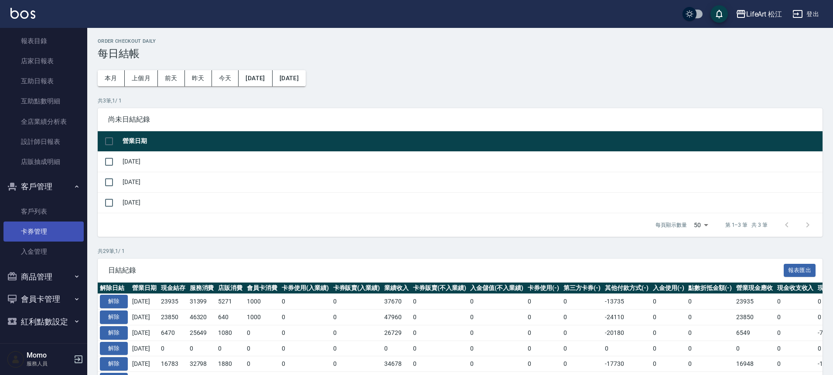
scroll to position [2, 0]
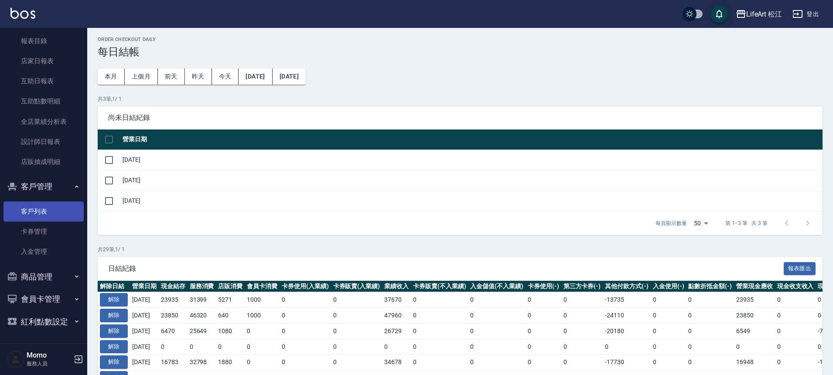
click at [42, 206] on link "客戶列表" at bounding box center [43, 211] width 80 height 20
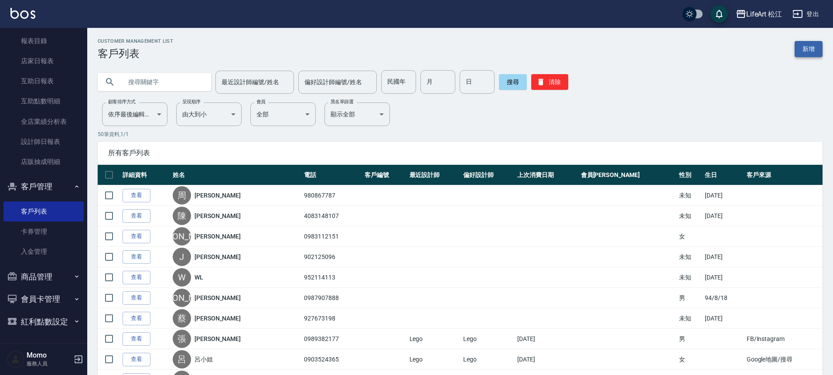
click at [805, 56] on link "新增" at bounding box center [809, 49] width 28 height 16
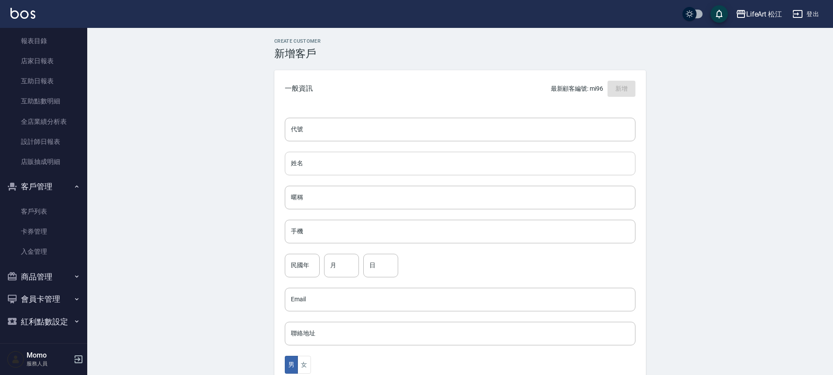
click at [324, 155] on input "姓名" at bounding box center [460, 164] width 351 height 24
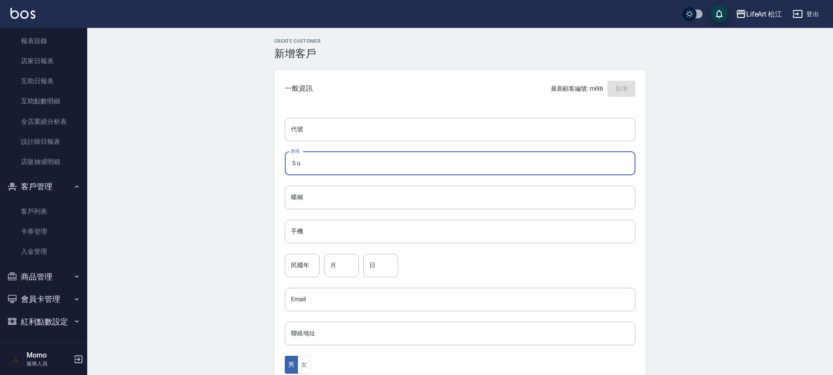
type input "Ｓ"
type input "Summer"
click at [322, 235] on input "手機" at bounding box center [460, 232] width 351 height 24
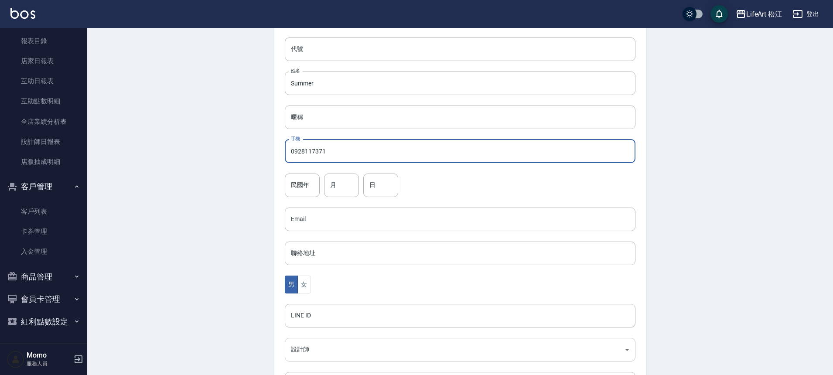
scroll to position [174, 0]
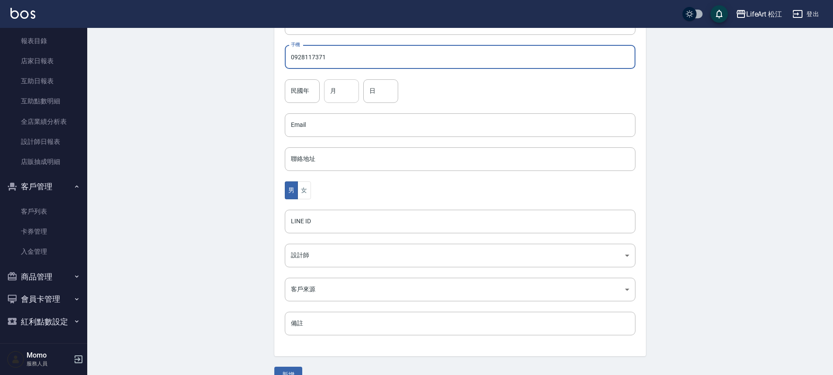
type input "0928117371"
click at [341, 93] on input "月" at bounding box center [341, 91] width 35 height 24
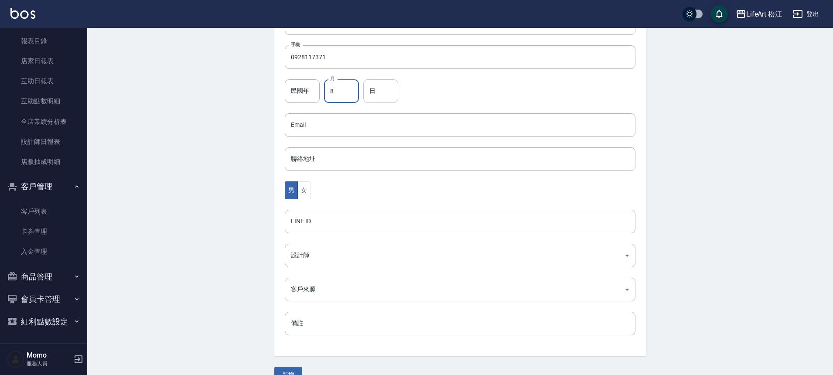
type input "8"
click at [373, 91] on input "日" at bounding box center [380, 91] width 35 height 24
type input "14"
click at [305, 262] on body "LifeArt 松江 登出 櫃檯作業 打帳單 帳單列表 現金收支登錄 高階收支登錄 材料自購登錄 每日結帳 排班表 現場電腦打卡 預約管理 預約管理 單日預約…" at bounding box center [418, 110] width 837 height 568
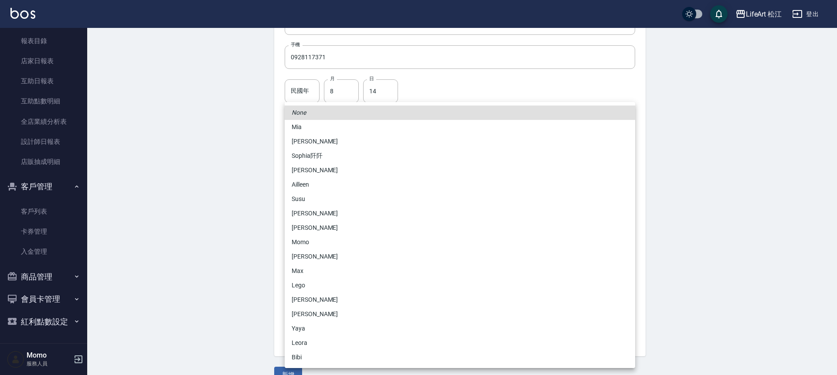
click at [310, 237] on li "Momo" at bounding box center [460, 242] width 351 height 14
type input "e84b7556-3071-4136-b765-65514d721750"
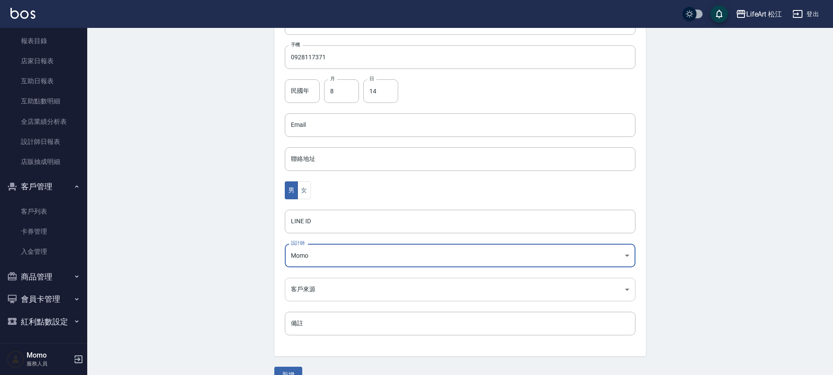
click at [346, 290] on body "LifeArt 松江 登出 櫃檯作業 打帳單 帳單列表 現金收支登錄 高階收支登錄 材料自購登錄 每日結帳 排班表 現場電腦打卡 預約管理 預約管理 單日預約…" at bounding box center [416, 110] width 833 height 568
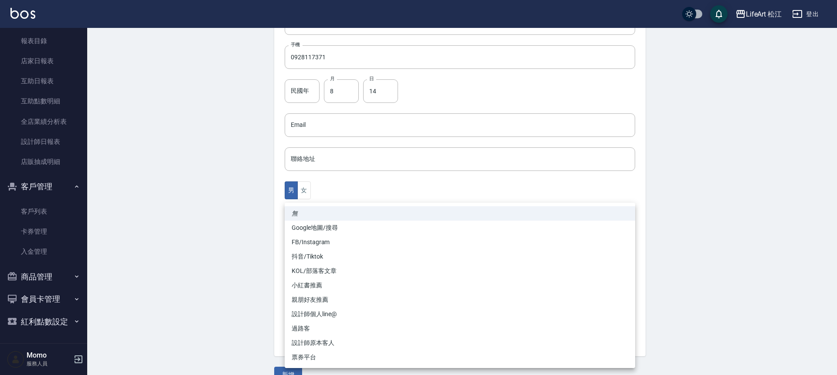
click at [311, 241] on li "FB/Instagram" at bounding box center [460, 242] width 351 height 14
type input "FB/Instagram"
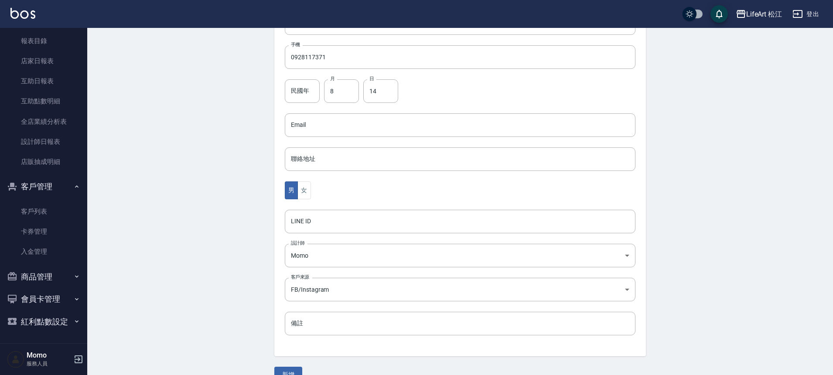
click at [351, 192] on div "男 女" at bounding box center [460, 190] width 351 height 18
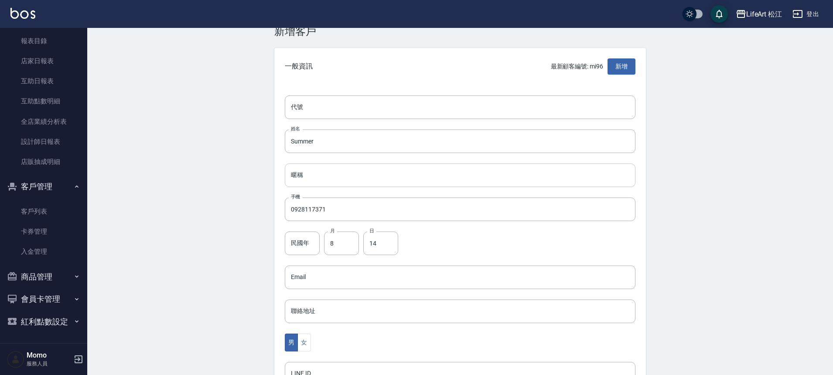
scroll to position [0, 0]
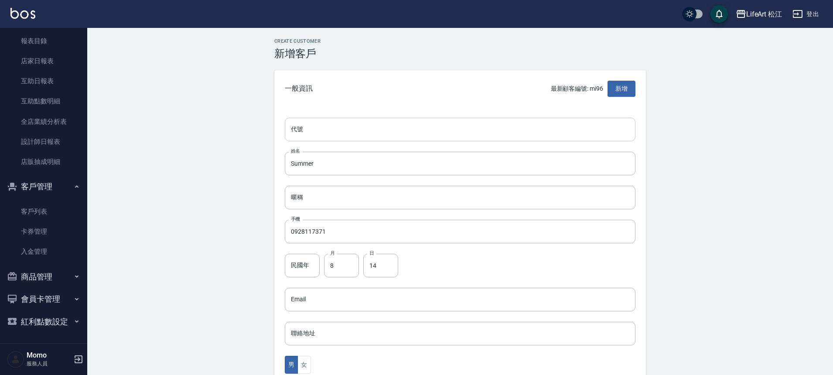
click at [322, 128] on input "代號" at bounding box center [460, 130] width 351 height 24
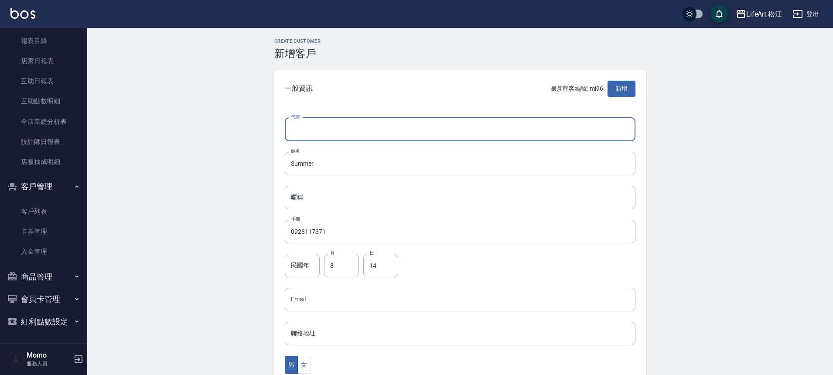
type input "-"
click at [336, 168] on input "Summer" at bounding box center [460, 164] width 351 height 24
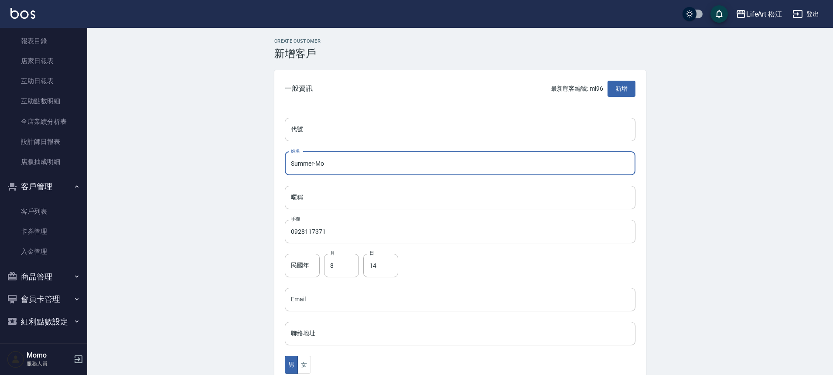
scroll to position [193, 0]
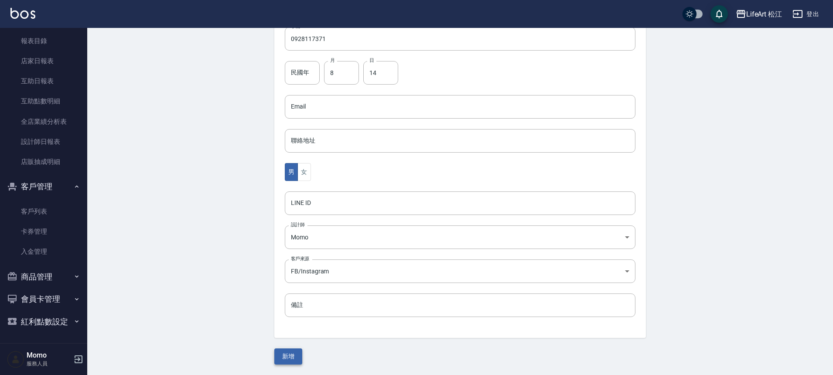
type input "Summer-Mo"
click at [297, 352] on button "新增" at bounding box center [288, 356] width 28 height 16
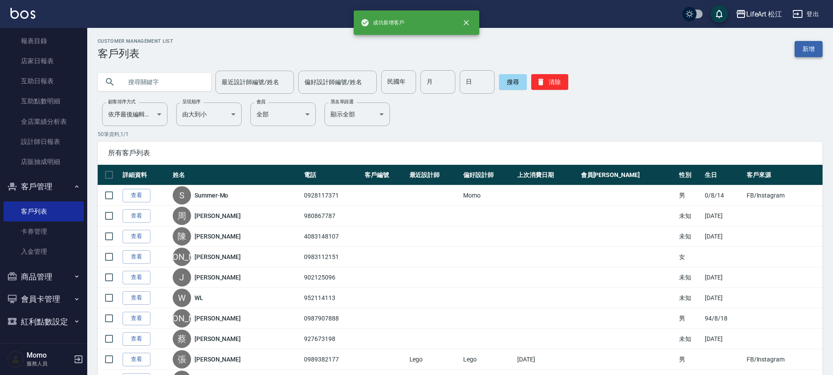
click at [808, 49] on link "新增" at bounding box center [809, 49] width 28 height 16
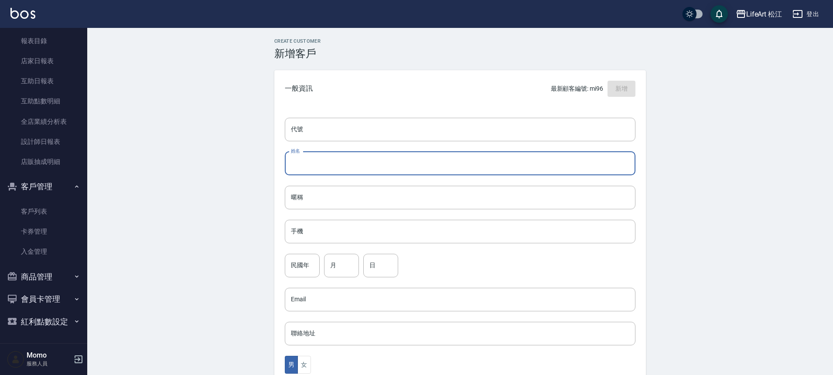
click at [328, 160] on input "姓名" at bounding box center [460, 164] width 351 height 24
type input "x"
type input "[PERSON_NAME]"
click at [375, 220] on input "手機" at bounding box center [460, 232] width 351 height 24
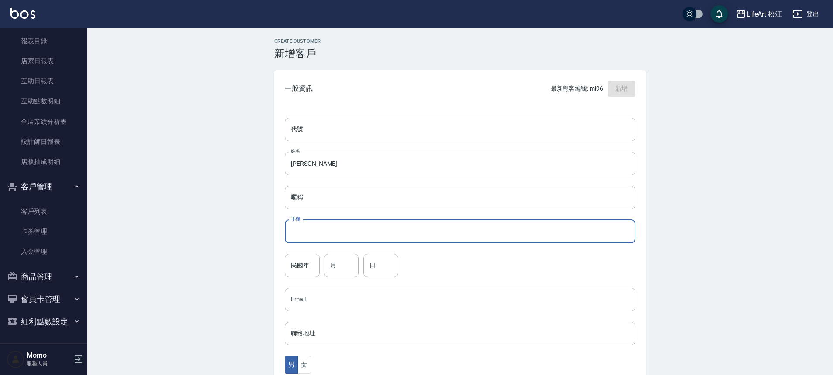
type input "０"
click at [306, 230] on input "0911212607" at bounding box center [460, 232] width 351 height 24
click at [356, 231] on input "0911212607" at bounding box center [460, 232] width 351 height 24
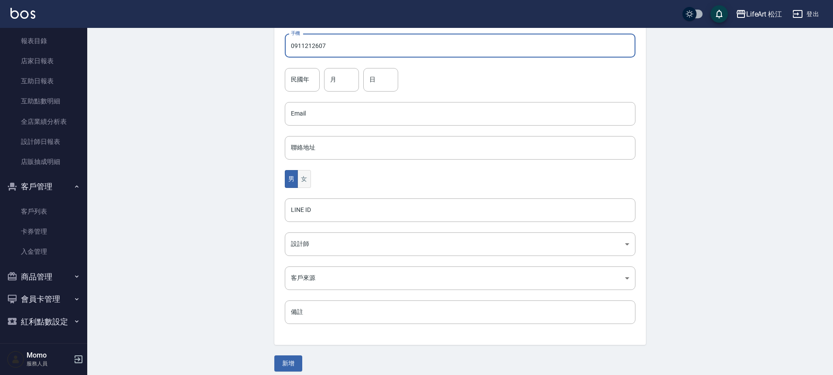
type input "0911212607"
click at [304, 187] on button "女" at bounding box center [303, 179] width 13 height 18
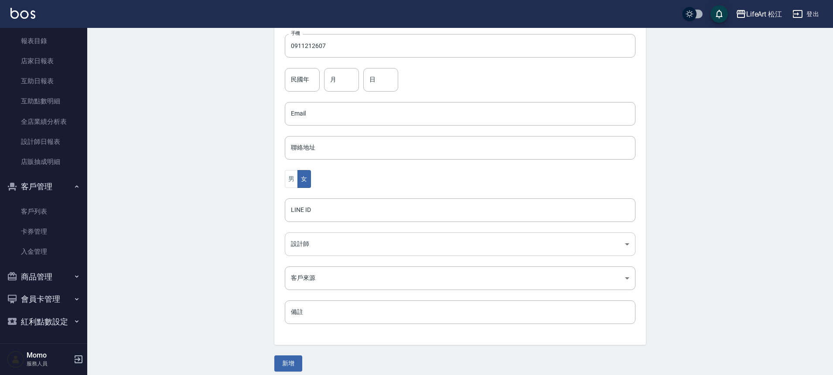
click at [321, 248] on body "LifeArt 松江 登出 櫃檯作業 打帳單 帳單列表 現金收支登錄 高階收支登錄 材料自購登錄 每日結帳 排班表 現場電腦打卡 預約管理 預約管理 單日預約…" at bounding box center [416, 98] width 833 height 568
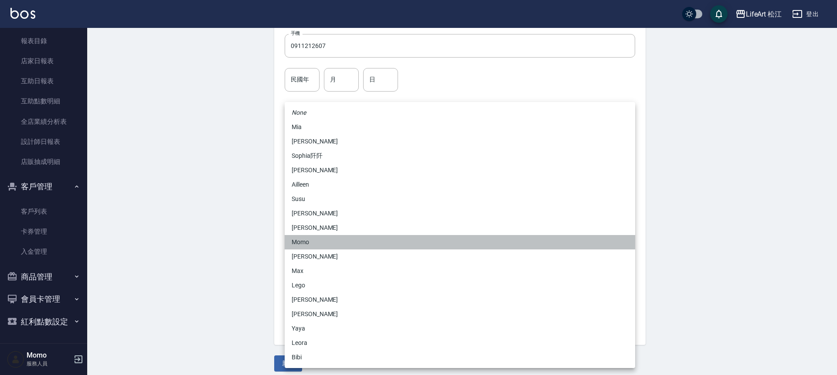
click at [321, 242] on li "Momo" at bounding box center [460, 242] width 351 height 14
type input "e84b7556-3071-4136-b765-65514d721750"
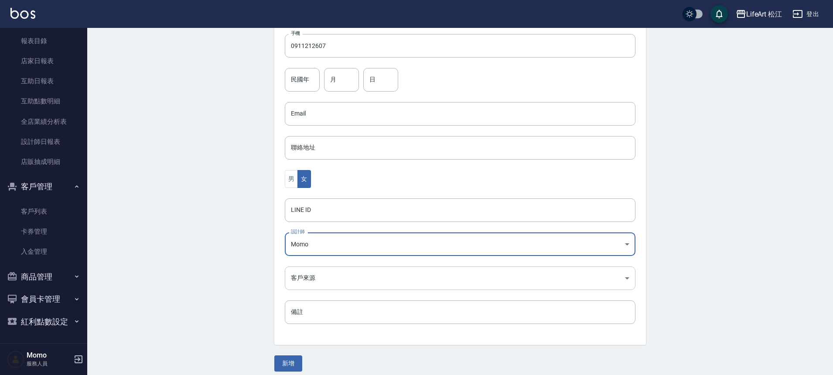
click at [321, 278] on body "LifeArt 松江 登出 櫃檯作業 打帳單 帳單列表 現金收支登錄 高階收支登錄 材料自購登錄 每日結帳 排班表 現場電腦打卡 預約管理 預約管理 單日預約…" at bounding box center [416, 98] width 833 height 568
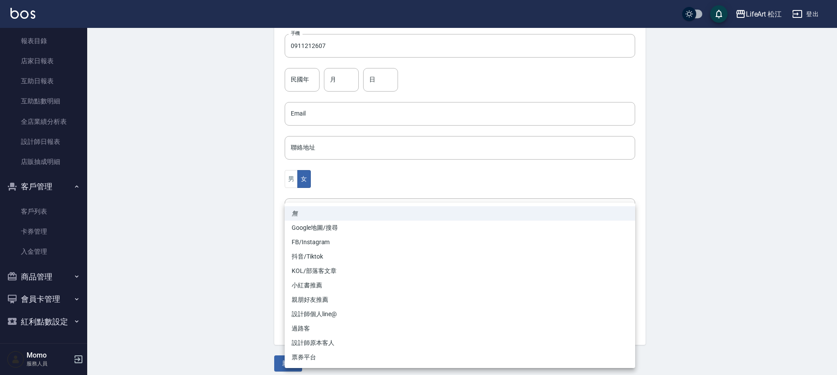
click at [301, 242] on li "FB/Instagram" at bounding box center [460, 242] width 351 height 14
type input "FB/Instagram"
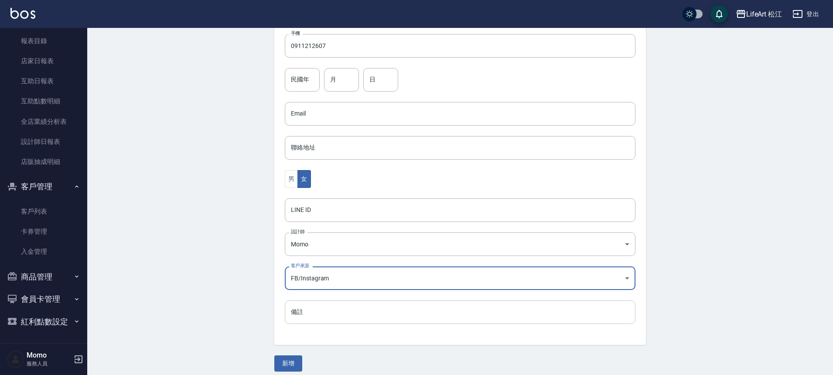
click at [319, 314] on input "備註" at bounding box center [460, 312] width 351 height 24
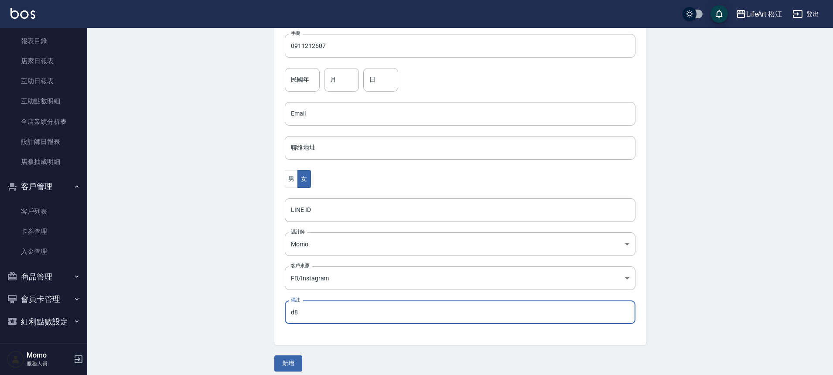
type input "d"
type input "卡"
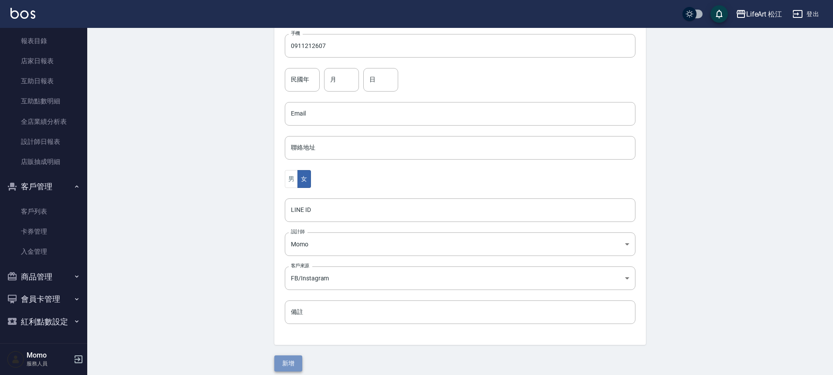
click at [297, 358] on button "新增" at bounding box center [288, 363] width 28 height 16
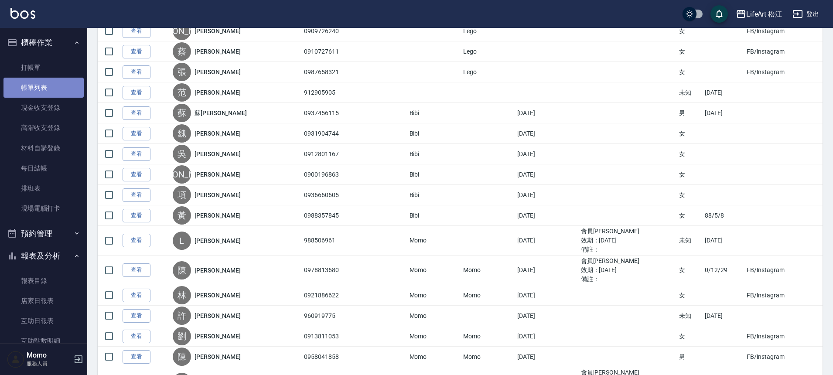
click at [54, 89] on link "帳單列表" at bounding box center [43, 88] width 80 height 20
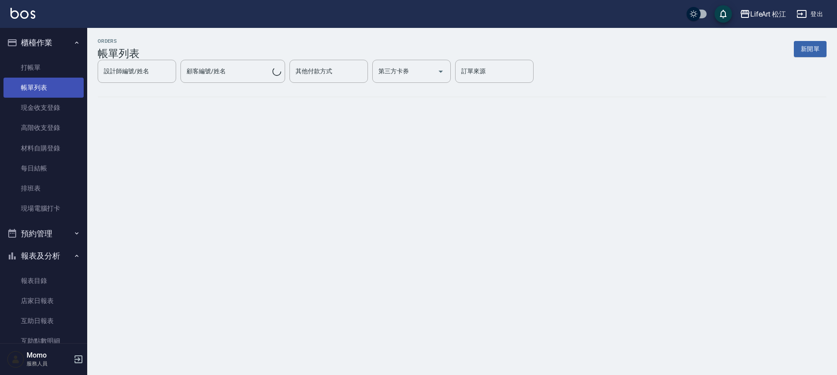
click at [54, 89] on link "帳單列表" at bounding box center [43, 88] width 80 height 20
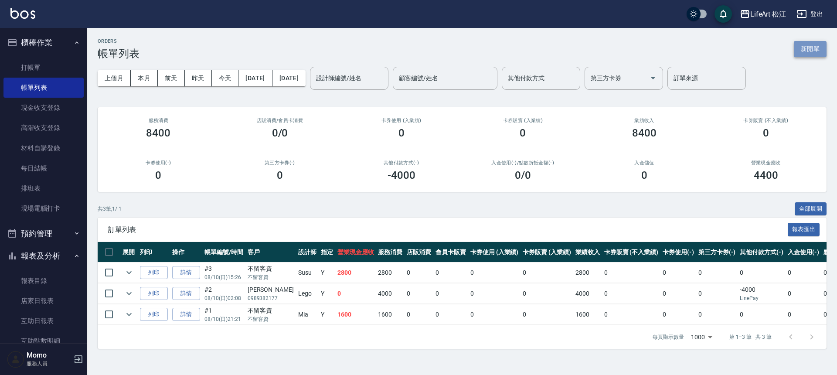
click at [803, 42] on button "新開單" at bounding box center [810, 49] width 33 height 16
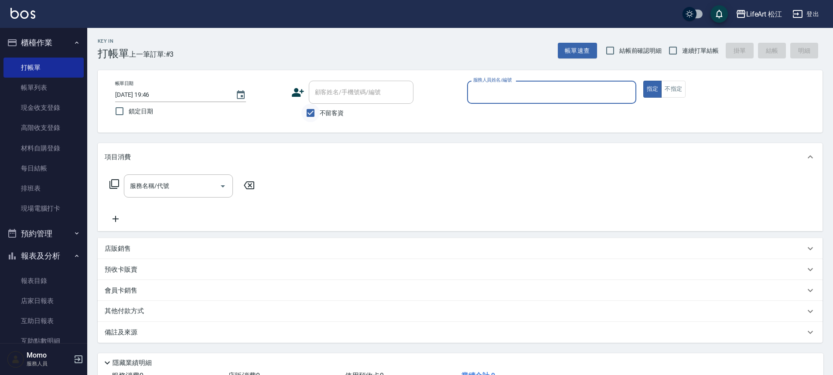
click at [314, 113] on input "不留客資" at bounding box center [310, 113] width 18 height 18
checkbox input "false"
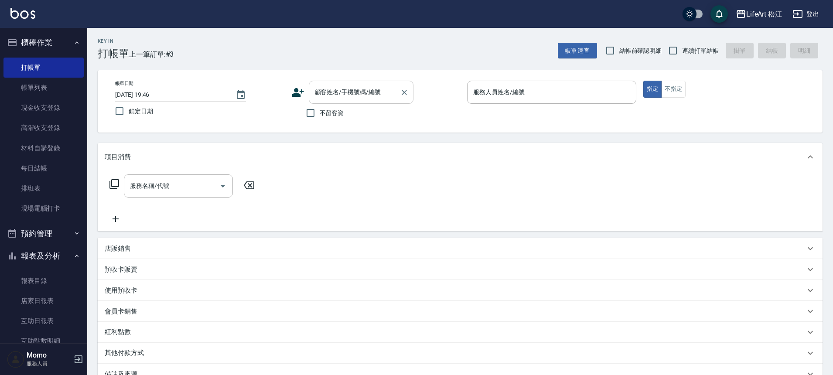
click at [336, 86] on input "顧客姓名/手機號碼/編號" at bounding box center [355, 92] width 84 height 15
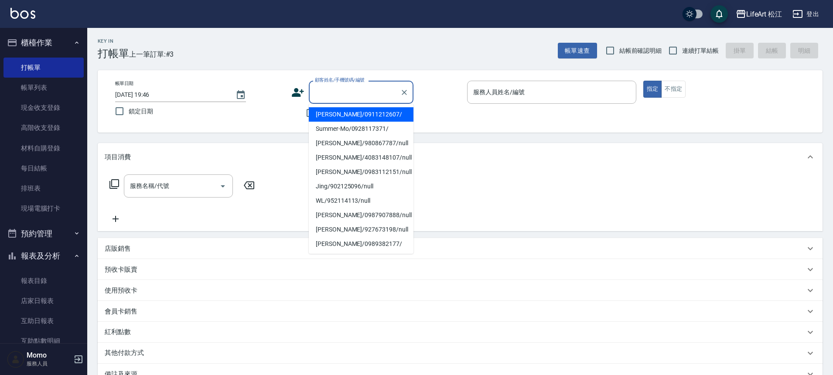
click at [340, 113] on li "[PERSON_NAME]/0911212607/" at bounding box center [361, 114] width 105 height 14
type input "[PERSON_NAME]/0911212607/"
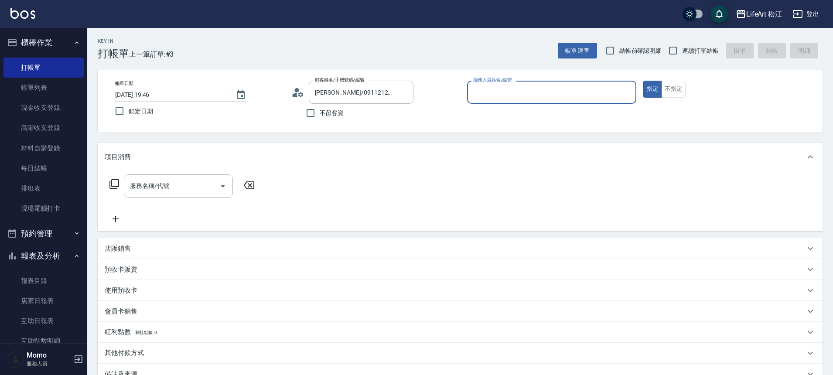
type input "Momo(無代號)"
click at [187, 189] on input "服務名稱/代號" at bounding box center [172, 185] width 88 height 15
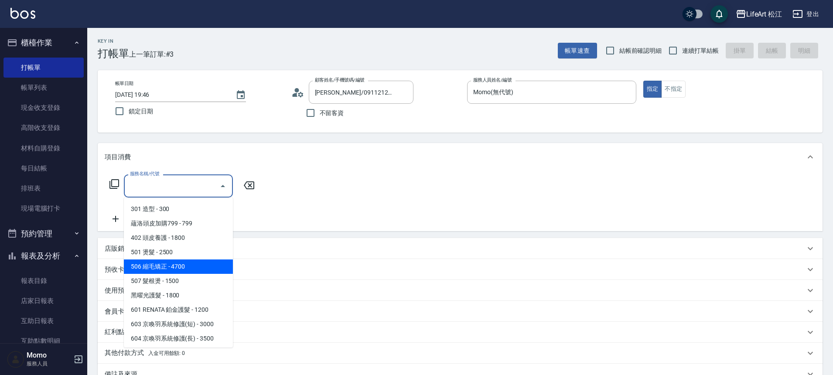
scroll to position [116, 0]
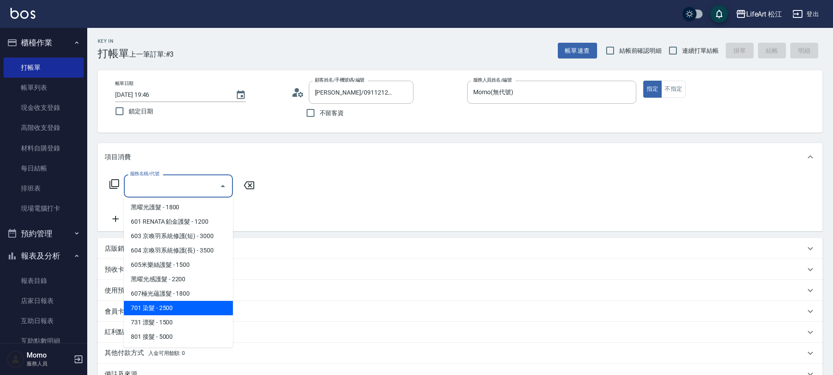
click at [172, 312] on span "701 染髮 - 2500" at bounding box center [178, 308] width 109 height 14
type input "701 染髮(701)"
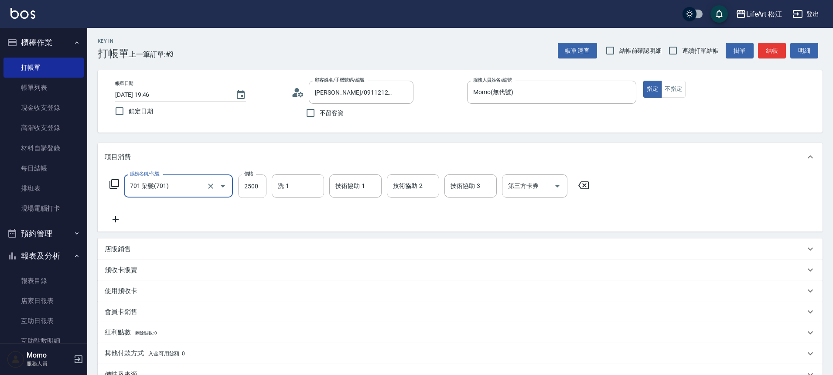
click at [264, 184] on input "2500" at bounding box center [252, 186] width 28 height 24
type input "4600"
click at [319, 188] on input "洗-1" at bounding box center [298, 185] width 44 height 15
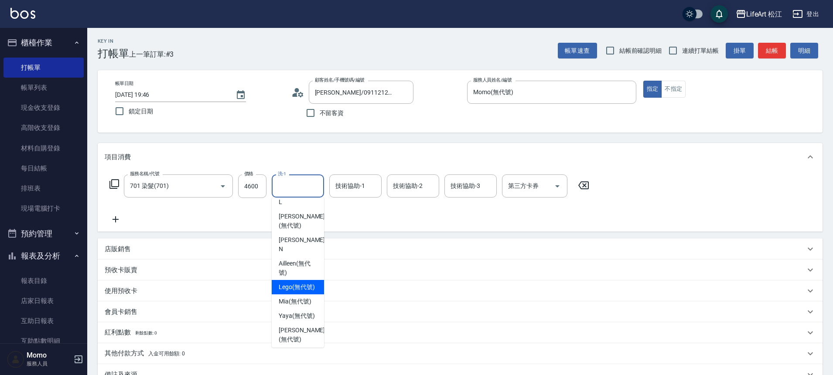
scroll to position [189, 0]
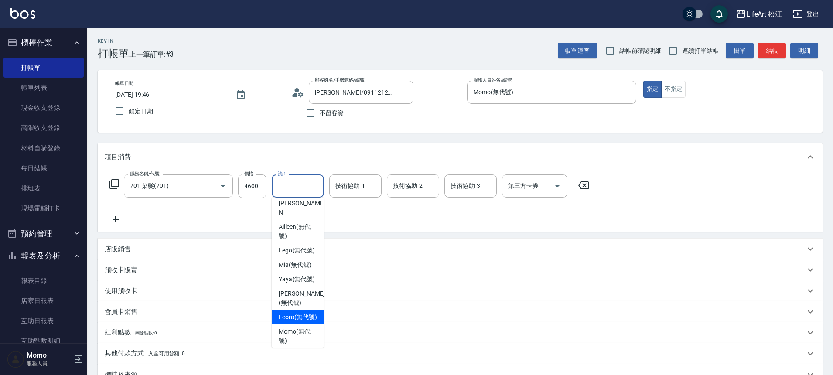
click at [304, 322] on span "Leora (無代號)" at bounding box center [298, 317] width 38 height 9
type input "Leora(無代號)"
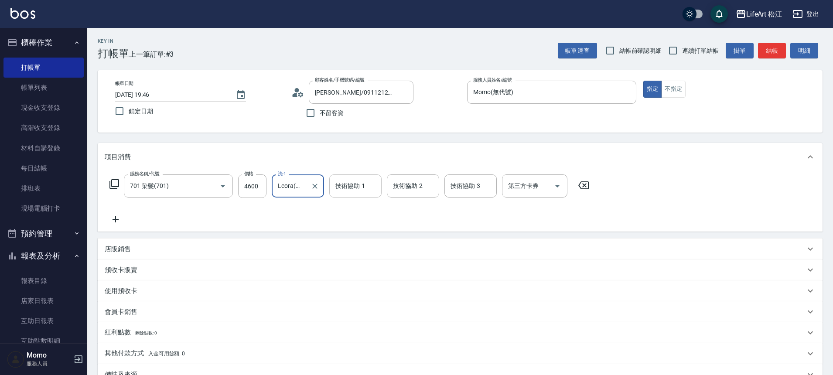
click at [359, 188] on div "技術協助-1 技術協助-1" at bounding box center [355, 185] width 52 height 23
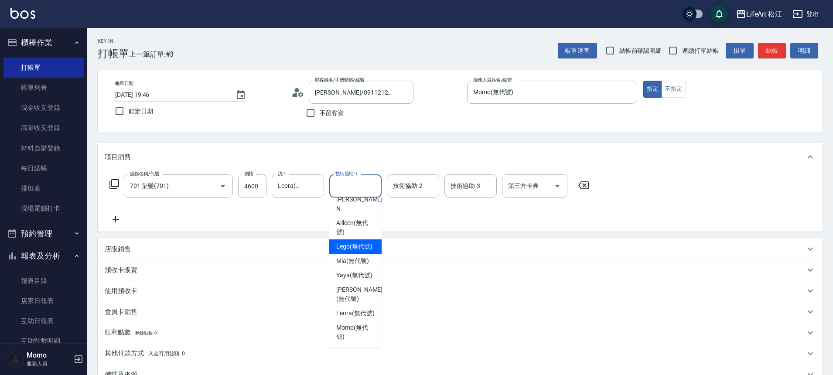
scroll to position [212, 0]
drag, startPoint x: 345, startPoint y: 309, endPoint x: 348, endPoint y: 294, distance: 15.8
click at [345, 309] on span "Leora (無代號)" at bounding box center [355, 313] width 38 height 9
type input "Leora(無代號)"
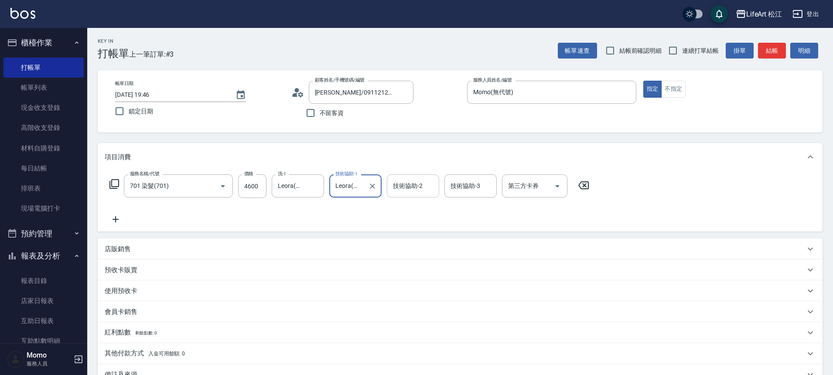
click at [420, 189] on div "技術協助-2 技術協助-2" at bounding box center [413, 185] width 52 height 23
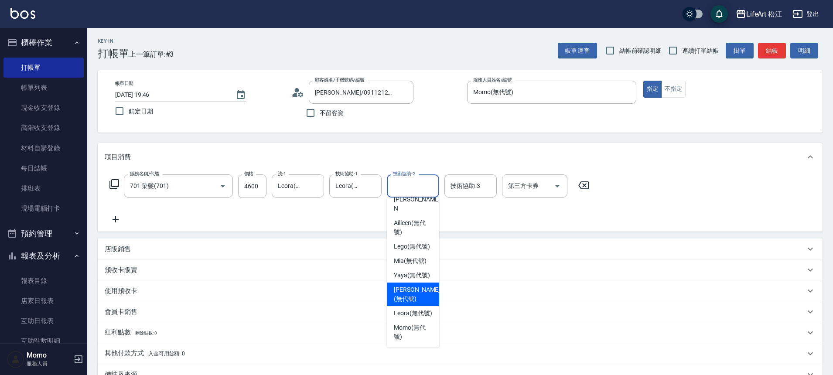
scroll to position [207, 0]
click at [406, 271] on span "Yaya (無代號)" at bounding box center [412, 275] width 36 height 9
type input "Yaya(無代號)"
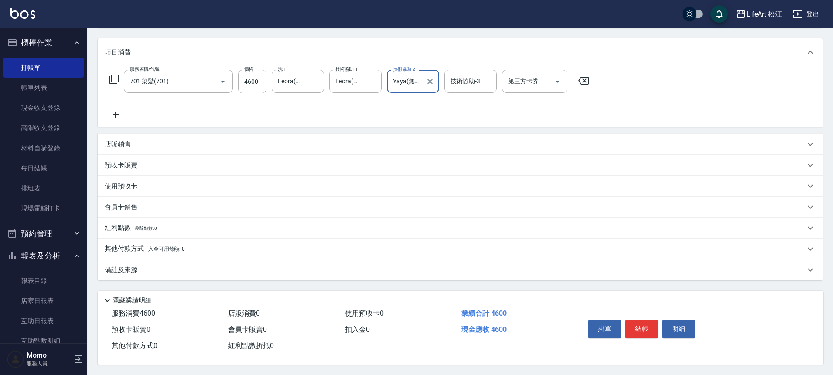
scroll to position [109, 0]
click at [158, 251] on div "其他付款方式 入金可用餘額: 0" at bounding box center [460, 249] width 725 height 21
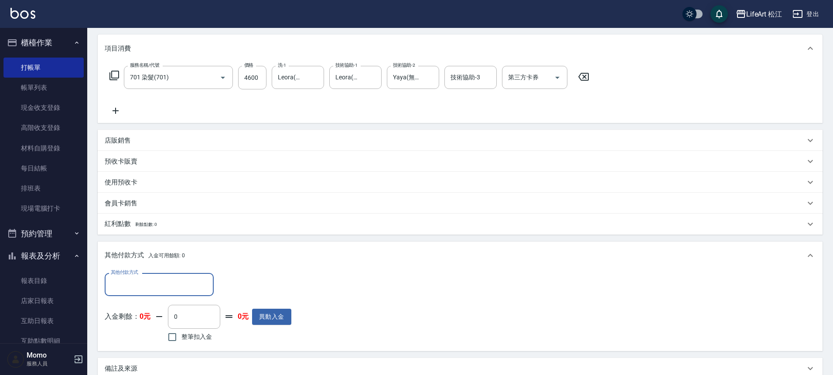
scroll to position [0, 0]
click at [135, 283] on input "其他付款方式" at bounding box center [159, 284] width 101 height 15
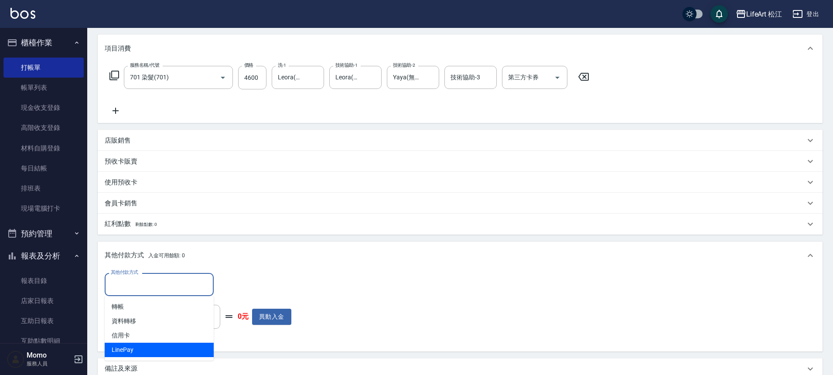
click at [153, 355] on span "LinePay" at bounding box center [159, 350] width 109 height 14
type input "LinePay"
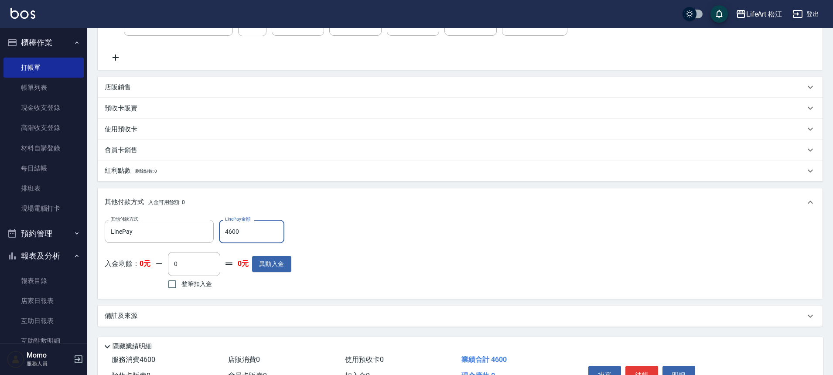
scroll to position [193, 0]
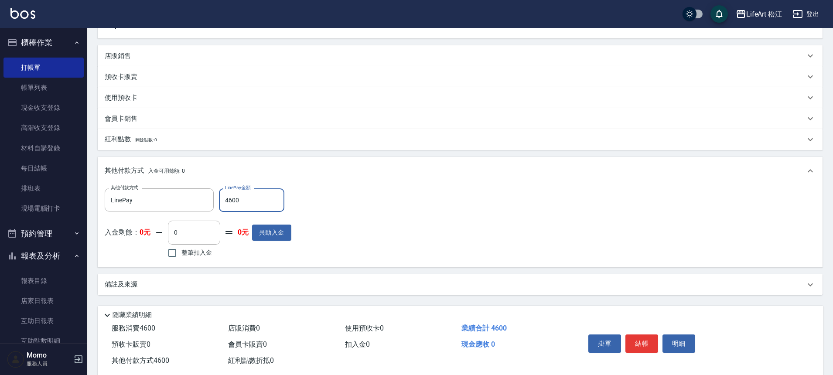
type input "4600"
click at [146, 292] on div "備註及來源" at bounding box center [460, 284] width 725 height 21
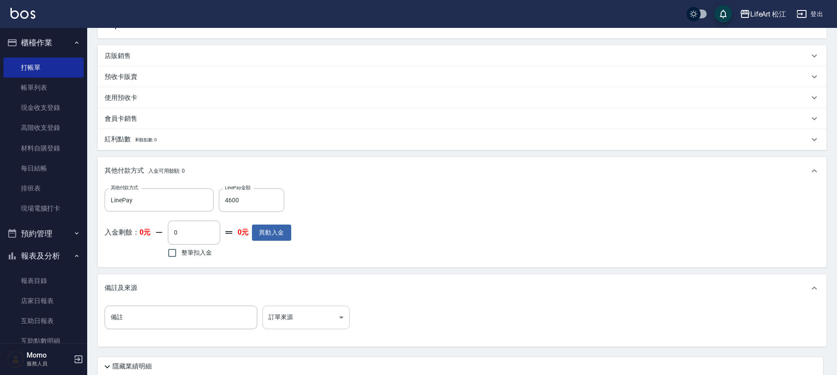
click at [319, 323] on body "LifeArt 松江 登出 櫃檯作業 打帳單 帳單列表 現金收支登錄 高階收支登錄 材料自購登錄 每日結帳 排班表 現場電腦打卡 預約管理 預約管理 單日預約…" at bounding box center [418, 124] width 837 height 635
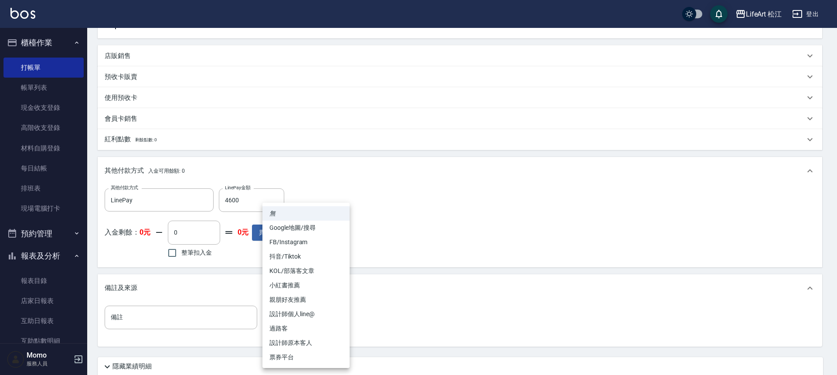
click at [306, 247] on li "FB/Instagram" at bounding box center [306, 242] width 87 height 14
type input "FB/Instagram"
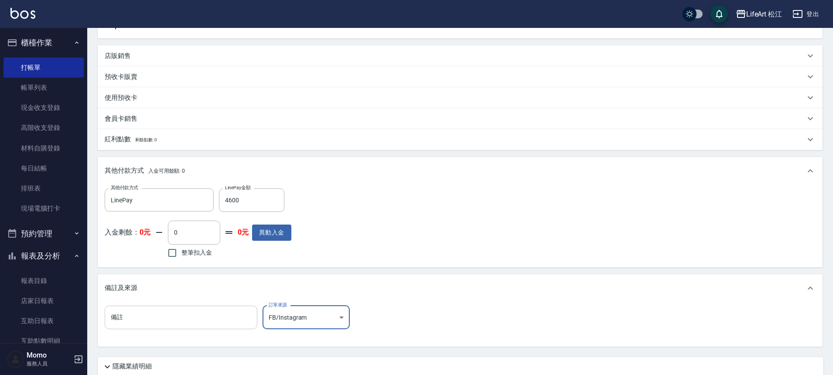
click at [225, 319] on input "備註" at bounding box center [181, 318] width 153 height 24
type input "d"
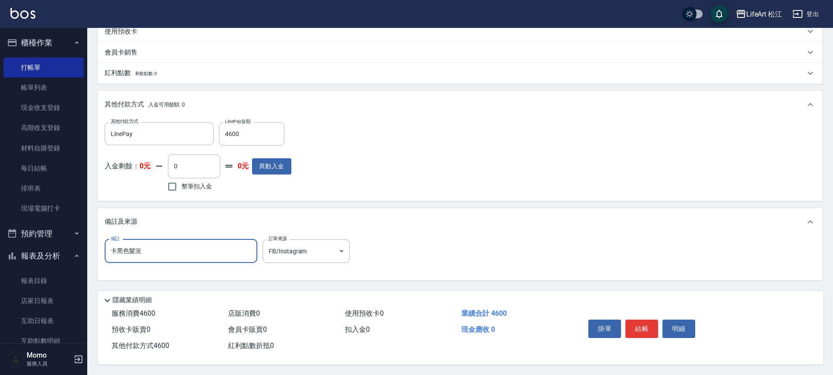
scroll to position [263, 0]
type input "卡黑色髮況"
click at [647, 326] on button "結帳" at bounding box center [641, 329] width 33 height 18
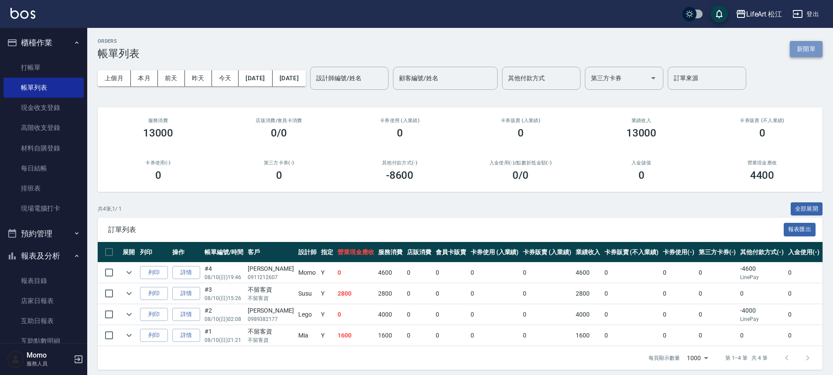
click at [815, 47] on button "新開單" at bounding box center [806, 49] width 33 height 16
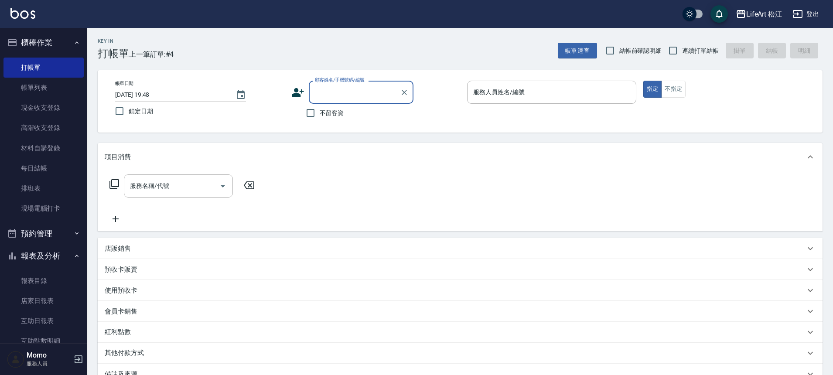
click at [336, 90] on input "顧客姓名/手機號碼/編號" at bounding box center [355, 92] width 84 height 15
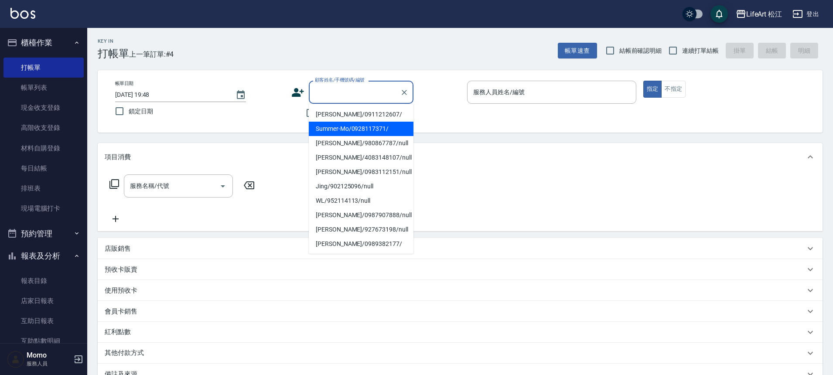
click at [345, 128] on li "Summer-Mo/0928117371/" at bounding box center [361, 129] width 105 height 14
type input "Summer-Mo/0928117371/"
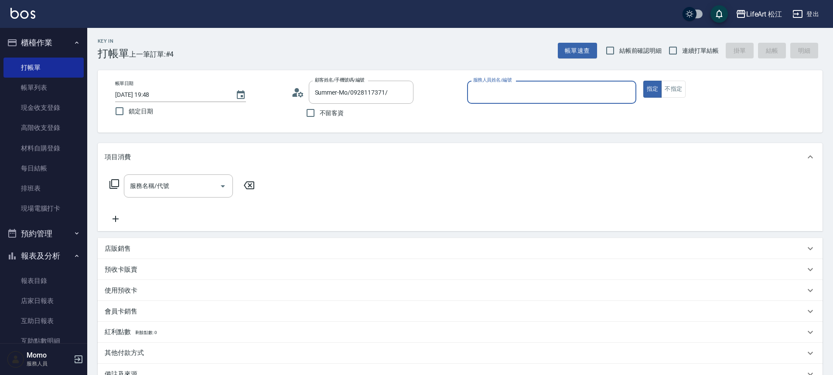
type input "Momo(無代號)"
click at [206, 185] on input "服務名稱/代號" at bounding box center [172, 185] width 88 height 15
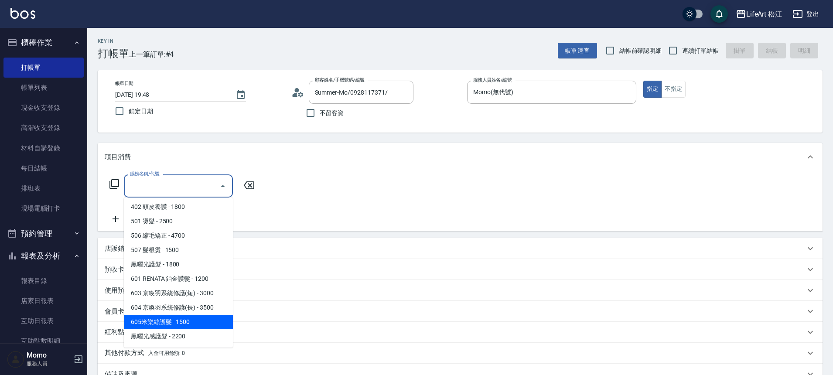
scroll to position [116, 0]
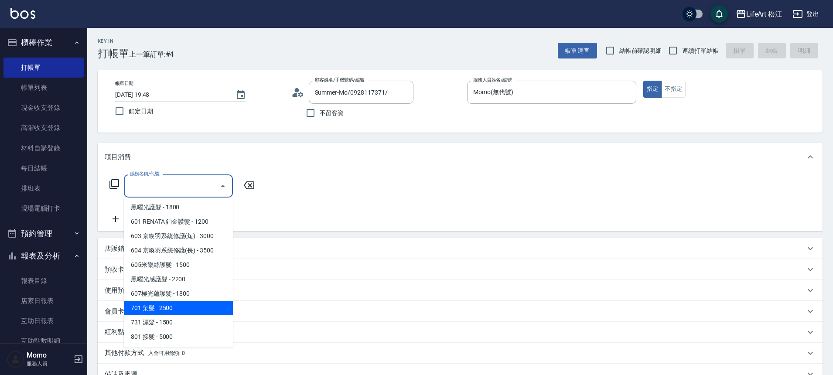
click at [175, 310] on span "701 染髮 - 2500" at bounding box center [178, 308] width 109 height 14
type input "701 染髮(701)"
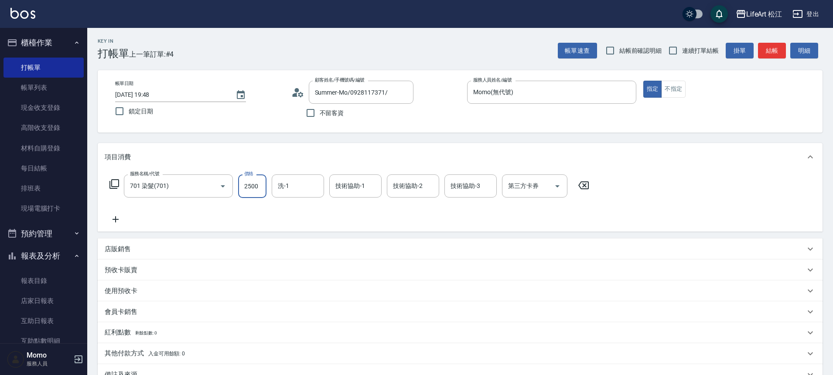
click at [259, 188] on input "2500" at bounding box center [252, 186] width 28 height 24
type input "3250"
click at [304, 187] on input "洗-1" at bounding box center [298, 185] width 44 height 15
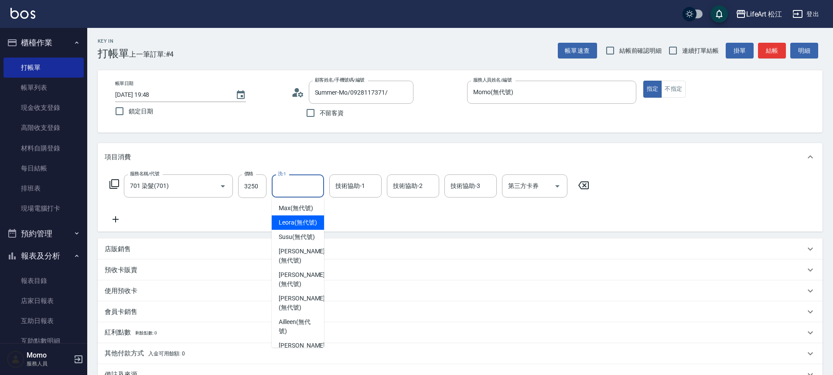
click at [289, 227] on span "Leora (無代號)" at bounding box center [298, 222] width 38 height 9
type input "Leora(無代號)"
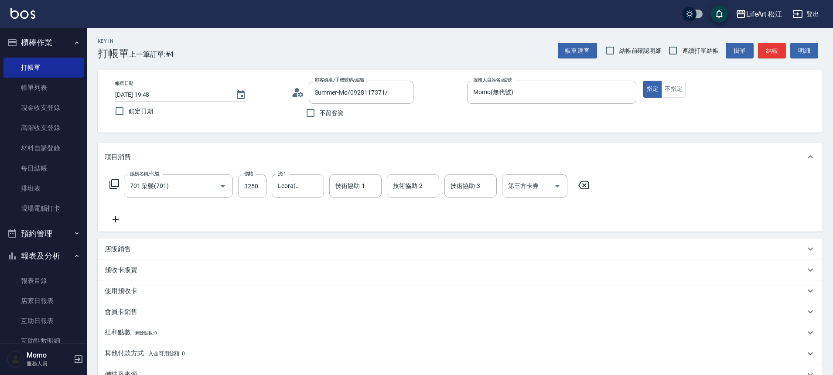
click at [351, 200] on div "服務名稱/代號 701 染髮(701) 服務名稱/代號 價格 3250 價格 洗-1 Leora(無代號) 洗-1 技術協助-1 技術協助-1 技術協助-2 …" at bounding box center [350, 199] width 490 height 50
click at [360, 189] on div "技術協助-1 技術協助-1" at bounding box center [355, 185] width 52 height 23
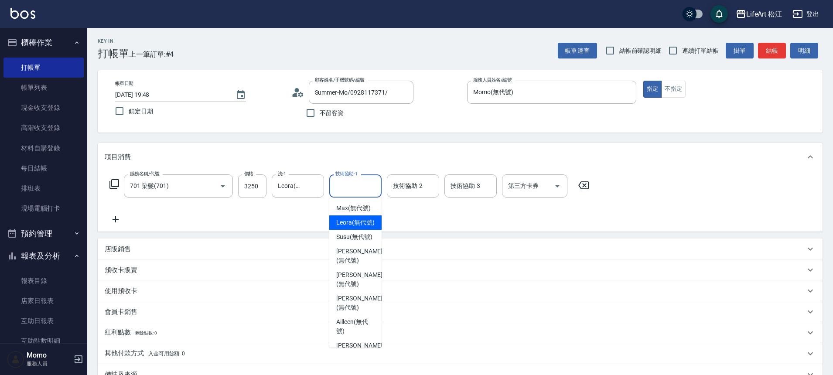
click at [353, 227] on span "Leora (無代號)" at bounding box center [355, 222] width 38 height 9
type input "Leora(無代號)"
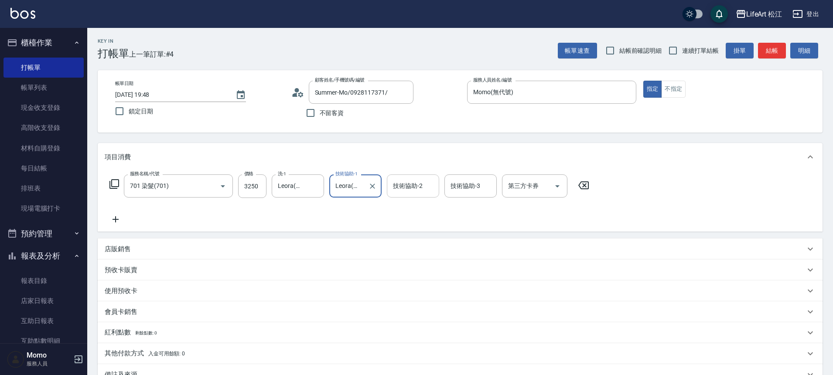
click at [403, 183] on div "技術協助-2 技術協助-2" at bounding box center [413, 185] width 52 height 23
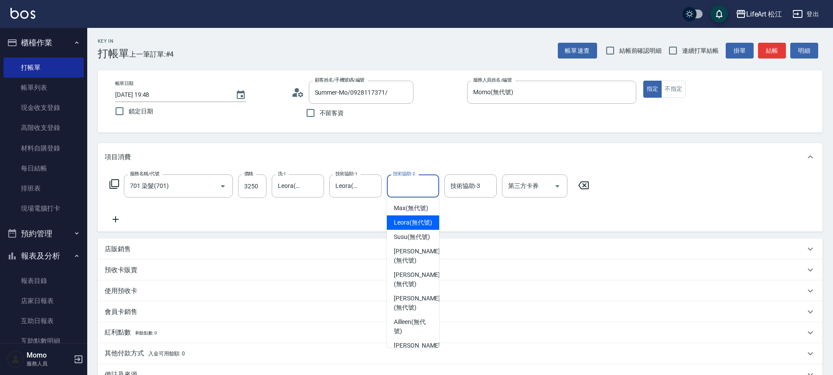
click at [403, 227] on span "Leora (無代號)" at bounding box center [413, 222] width 38 height 9
type input "Leora(無代號)"
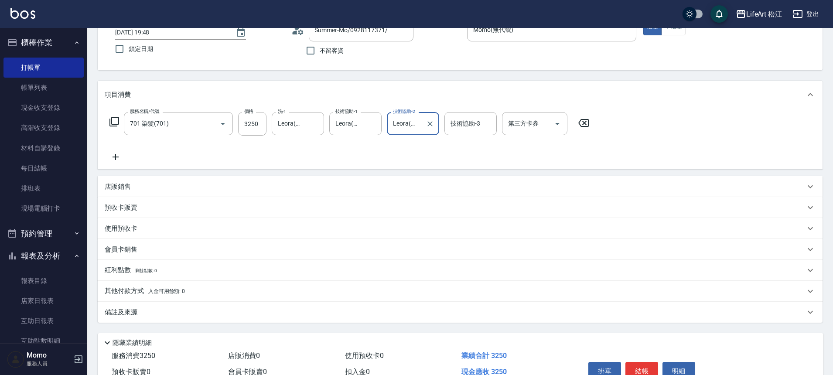
scroll to position [109, 0]
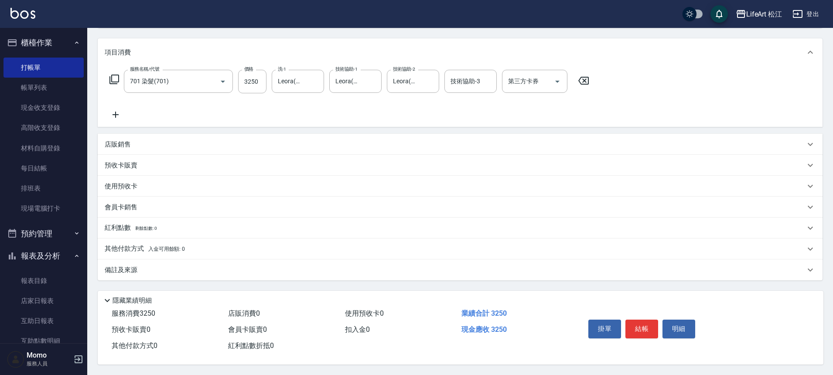
click at [144, 211] on div "會員卡銷售" at bounding box center [460, 207] width 725 height 21
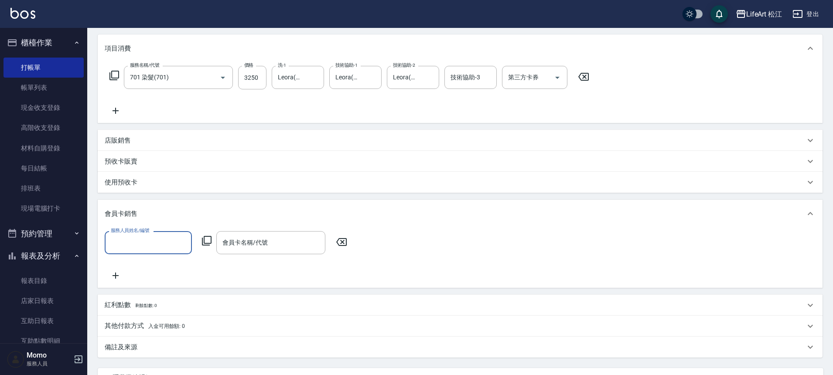
scroll to position [0, 0]
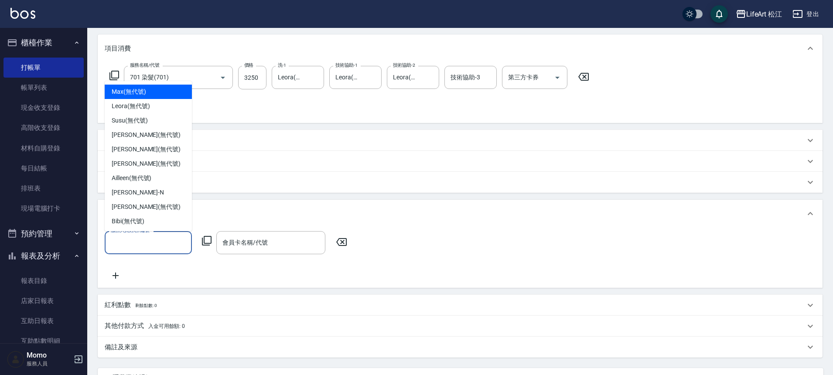
click at [132, 249] on input "服務人員姓名/編號" at bounding box center [148, 242] width 79 height 15
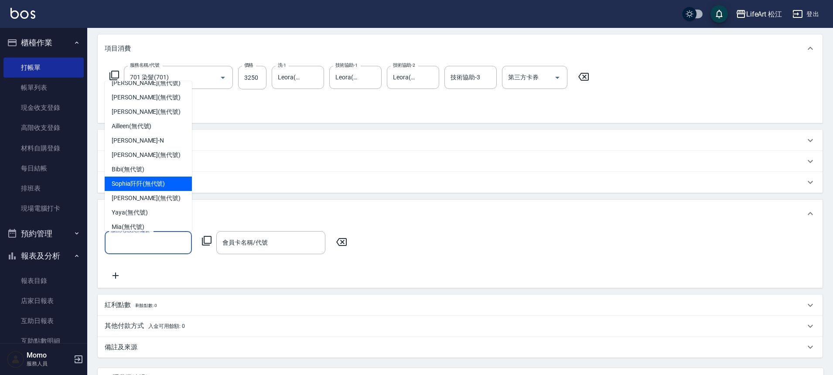
scroll to position [102, 0]
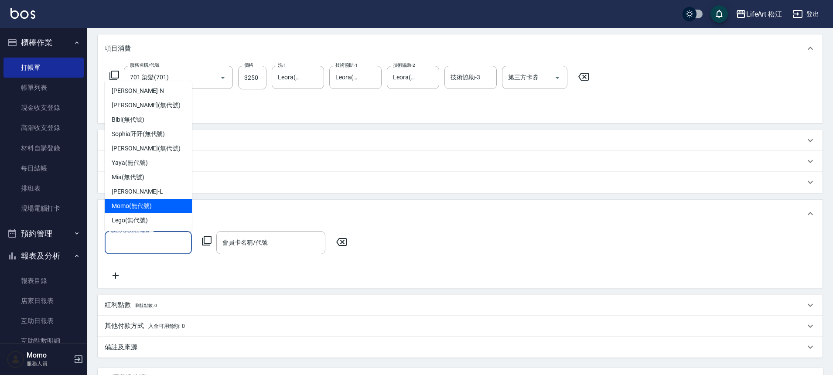
click at [137, 207] on span "Momo (無代號)" at bounding box center [132, 205] width 40 height 9
type input "Momo(無代號)"
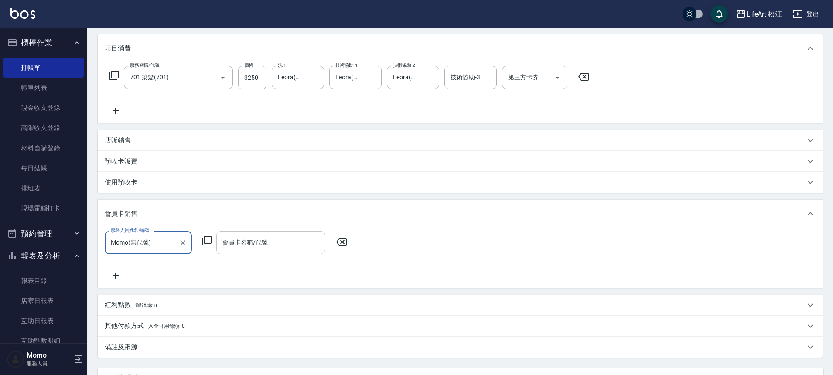
click at [265, 246] on input "會員卡名稱/代號" at bounding box center [270, 242] width 101 height 15
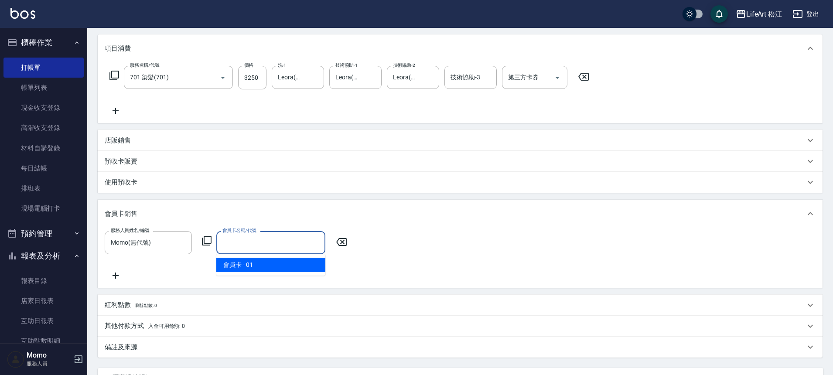
click at [260, 262] on span "會員卡 - 01" at bounding box center [270, 265] width 109 height 14
type input "會員卡-0天"
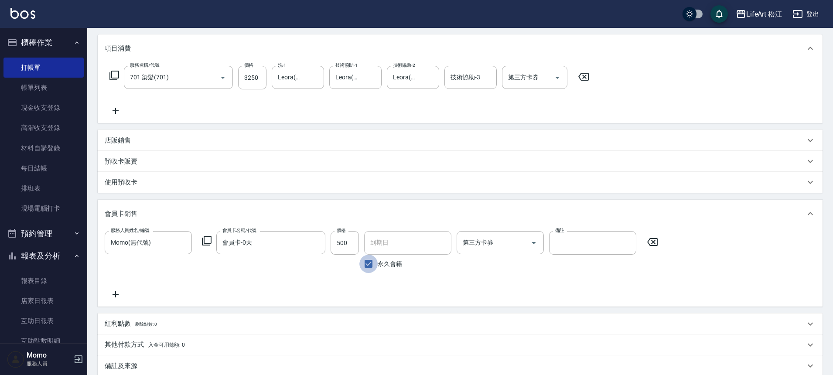
click at [373, 265] on input "永久會籍" at bounding box center [368, 264] width 18 height 18
checkbox input "false"
click at [379, 247] on input "[DATE]" at bounding box center [404, 243] width 81 height 24
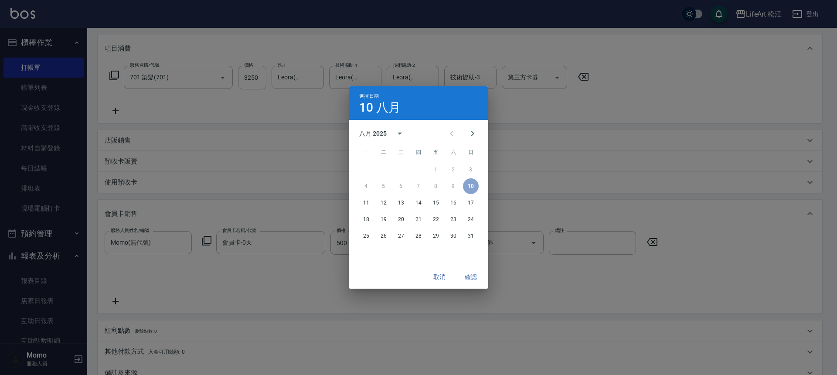
click at [386, 136] on div "八月 2025" at bounding box center [372, 133] width 27 height 9
click at [420, 151] on button "2026" at bounding box center [418, 154] width 31 height 16
type input "[DATE]"
click at [477, 277] on button "確認" at bounding box center [471, 277] width 28 height 16
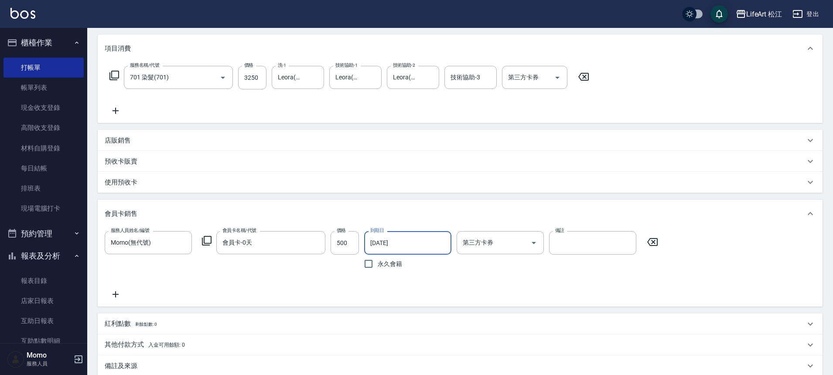
click at [132, 135] on div "店販銷售" at bounding box center [460, 140] width 725 height 21
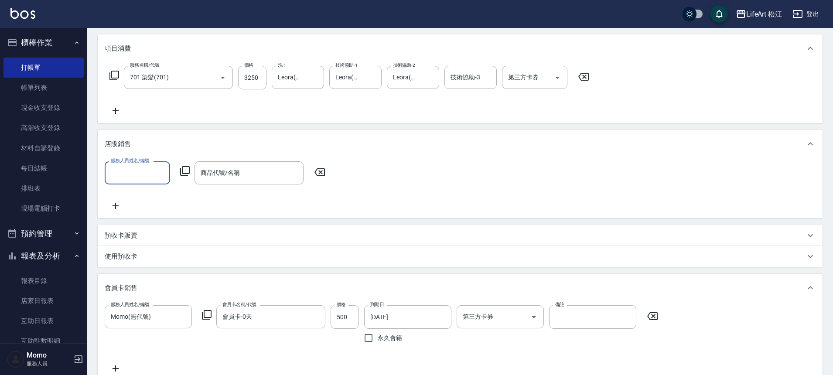
scroll to position [0, 0]
click at [120, 165] on input "服務人員姓名/編號" at bounding box center [138, 172] width 58 height 15
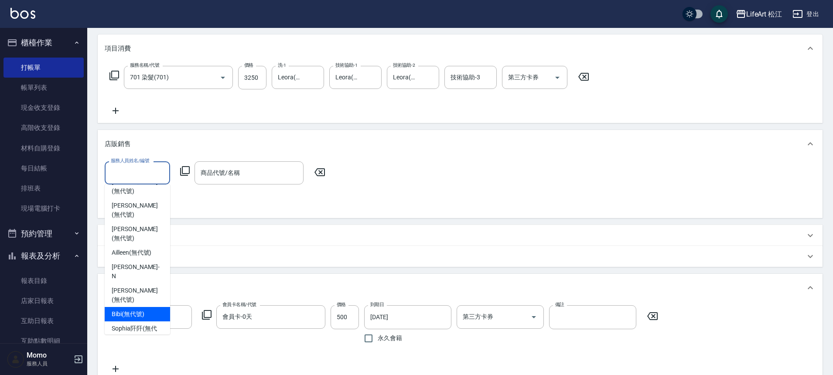
scroll to position [111, 0]
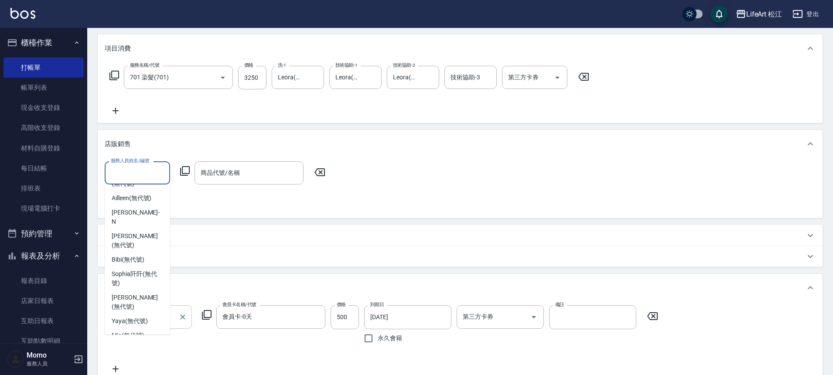
click at [129, 369] on span "Momo (無代號)" at bounding box center [132, 373] width 40 height 9
type input "Momo(無代號)"
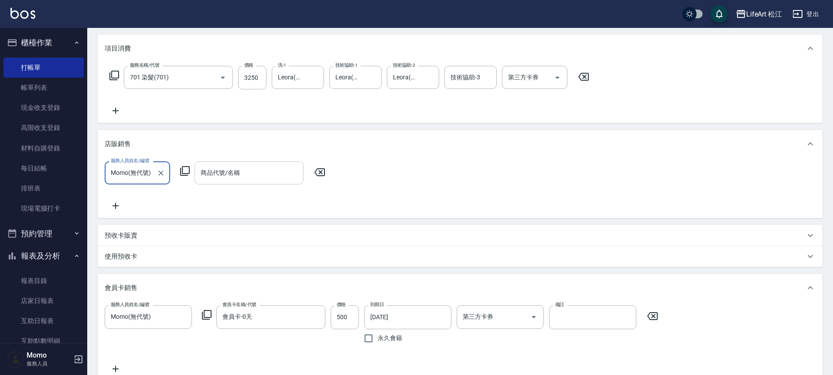
click at [228, 179] on input "商品代號/名稱" at bounding box center [248, 172] width 101 height 15
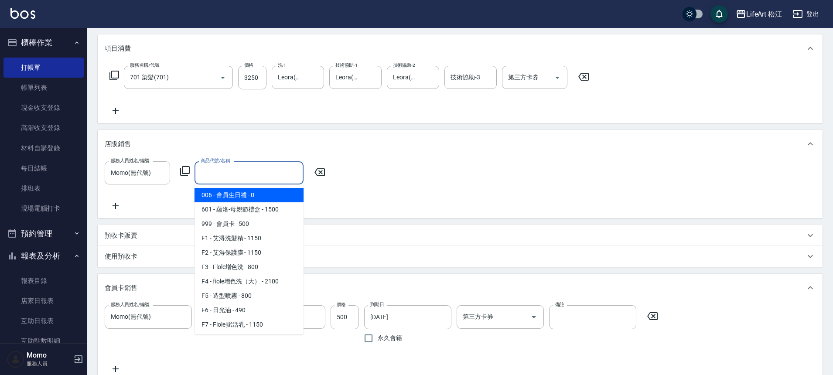
click at [232, 195] on span "006 - 會員生日禮 - 0" at bounding box center [249, 195] width 109 height 14
type input "會員生日禮"
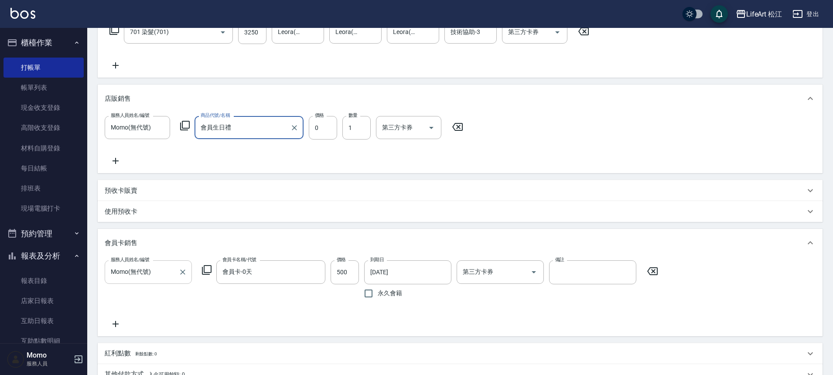
scroll to position [105, 0]
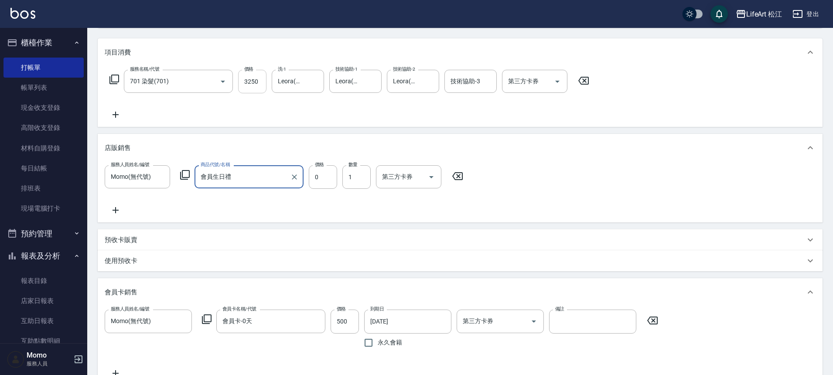
click at [263, 86] on input "3250" at bounding box center [252, 82] width 28 height 24
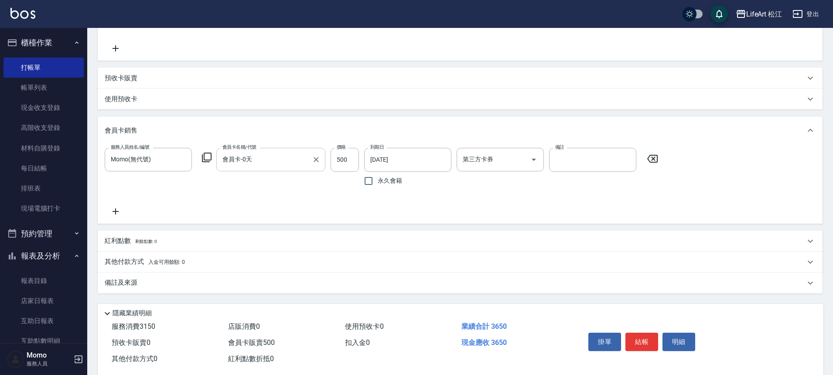
scroll to position [283, 0]
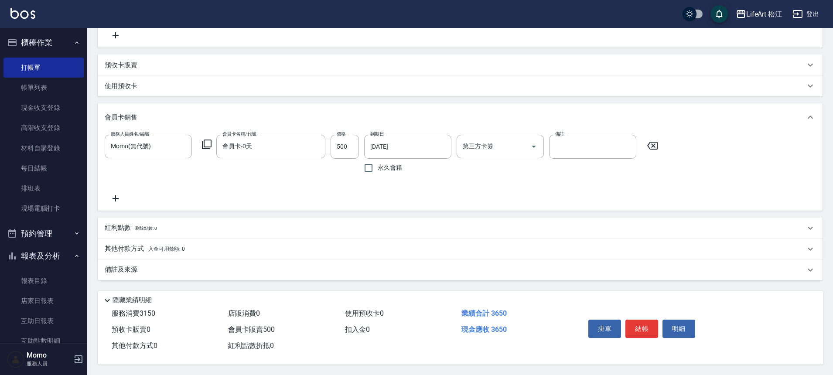
type input "3150"
drag, startPoint x: 153, startPoint y: 261, endPoint x: 160, endPoint y: 265, distance: 9.0
click at [153, 265] on div "備註及來源" at bounding box center [455, 269] width 700 height 9
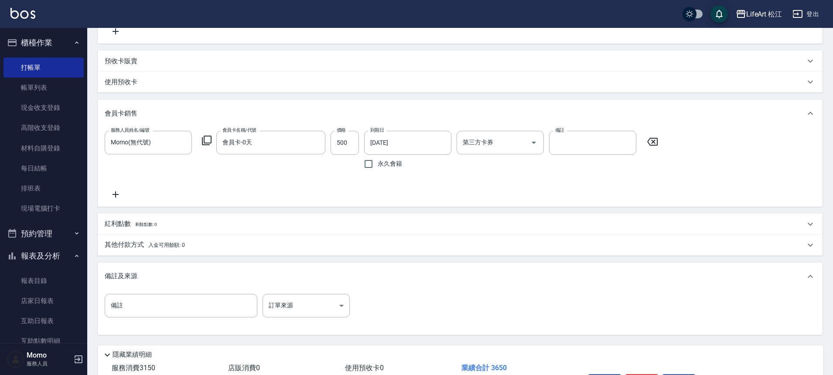
click at [316, 322] on div "備註 備註 訂單來源 ​ 訂單來源" at bounding box center [460, 311] width 711 height 34
click at [316, 310] on body "LifeArt 松江 登出 櫃檯作業 打帳單 帳單列表 現金收支登錄 高階收支登錄 材料自購登錄 每日結帳 排班表 現場電腦打卡 預約管理 預約管理 單日預約…" at bounding box center [416, 73] width 833 height 713
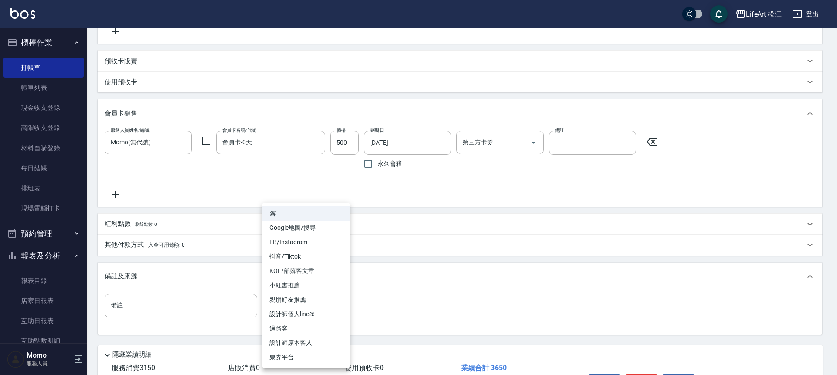
click at [285, 239] on li "FB/Instagram" at bounding box center [306, 242] width 87 height 14
type input "FB/Instagram"
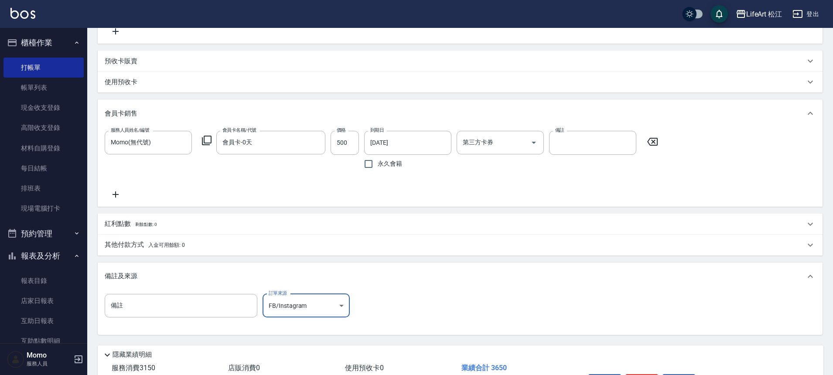
click at [129, 243] on p "其他付款方式 入金可用餘額: 0" at bounding box center [145, 245] width 80 height 10
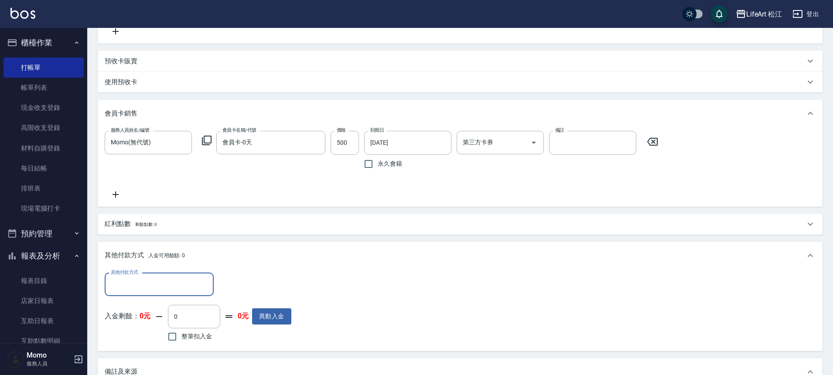
scroll to position [0, 0]
click at [137, 281] on input "其他付款方式" at bounding box center [159, 284] width 101 height 15
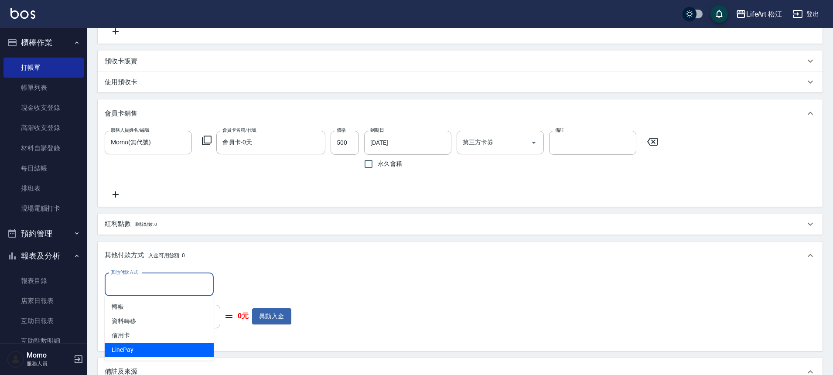
click at [139, 347] on span "LinePay" at bounding box center [159, 350] width 109 height 14
type input "LinePay"
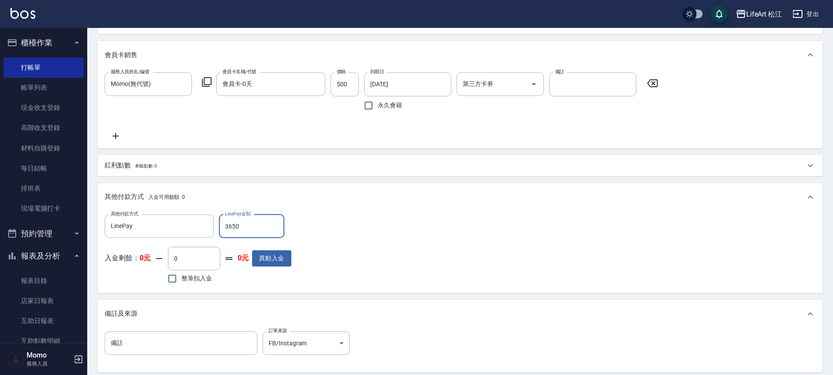
scroll to position [154, 0]
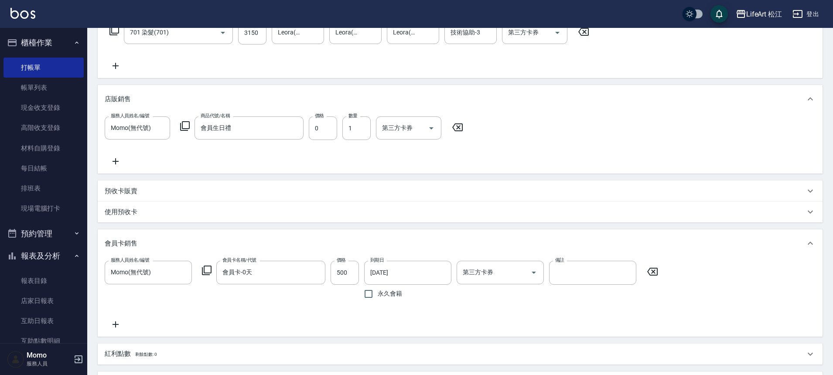
type input "3650"
click at [164, 354] on div "紅利點數 剩餘點數: 0" at bounding box center [455, 354] width 700 height 10
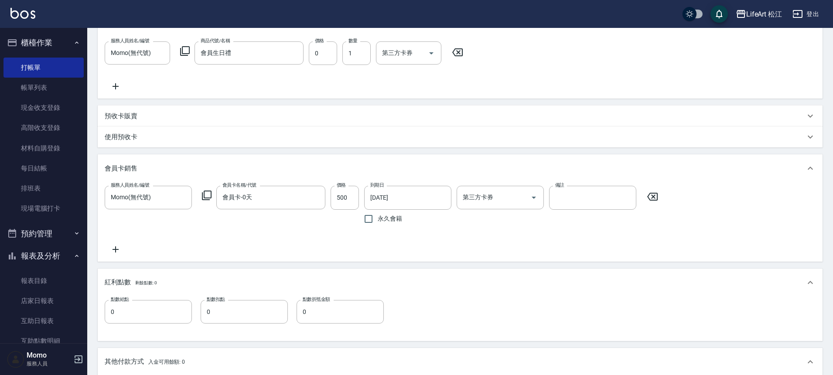
scroll to position [445, 0]
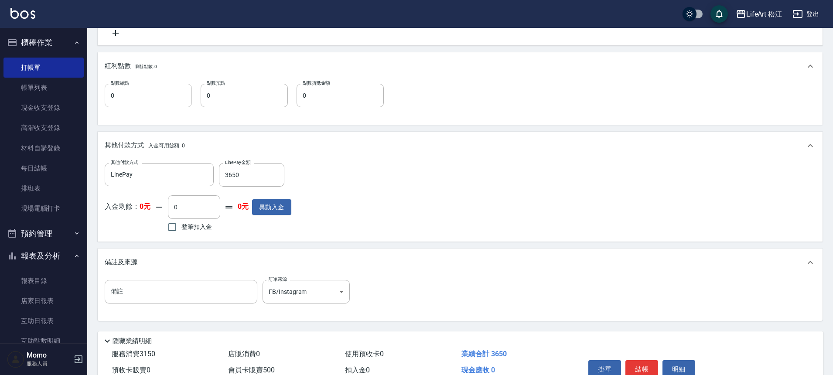
click at [149, 99] on input "0" at bounding box center [148, 96] width 87 height 24
type input "10"
click at [642, 366] on button "結帳" at bounding box center [641, 369] width 33 height 18
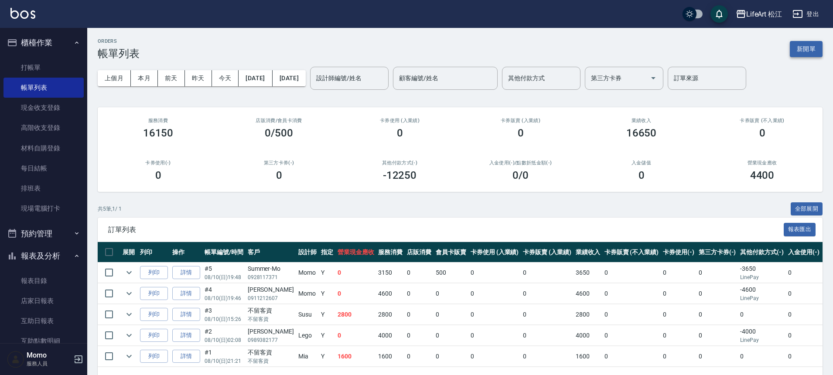
click at [814, 48] on button "新開單" at bounding box center [806, 49] width 33 height 16
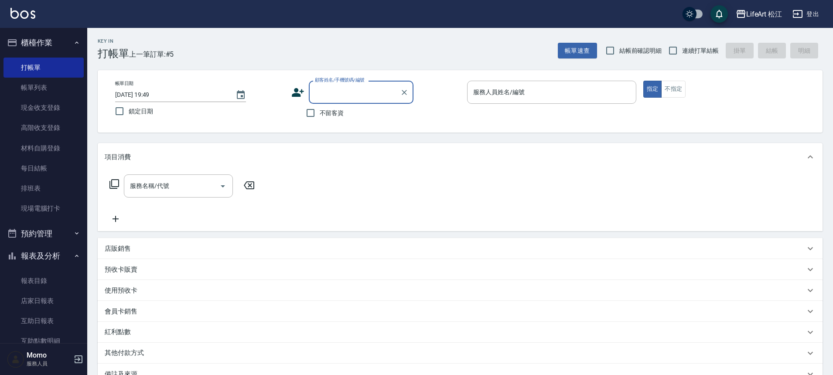
type input "5"
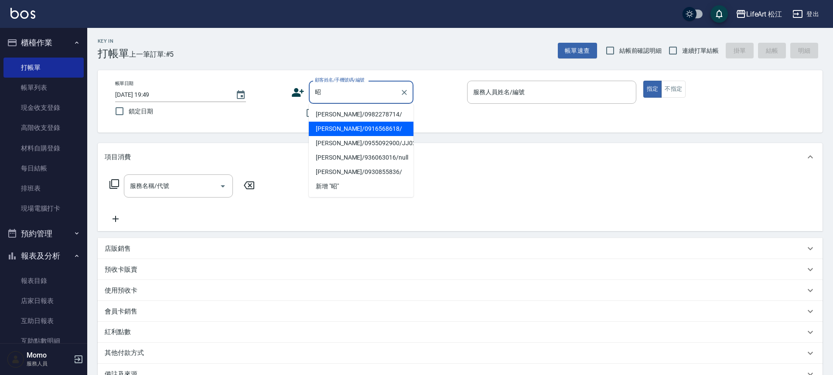
click at [351, 132] on li "[PERSON_NAME]/0916568618/" at bounding box center [361, 129] width 105 height 14
type input "[PERSON_NAME]/0916568618/"
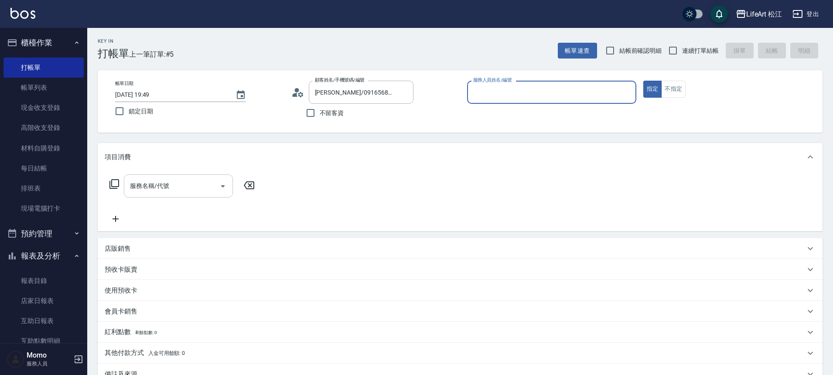
click at [141, 186] on div "服務名稱/代號 服務名稱/代號" at bounding box center [178, 185] width 109 height 23
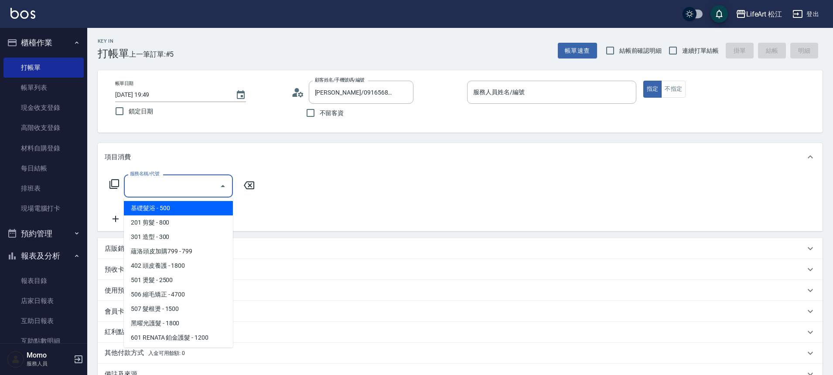
click at [155, 221] on span "201 剪髮 - 800" at bounding box center [178, 222] width 109 height 14
type input "201 剪髮(201)"
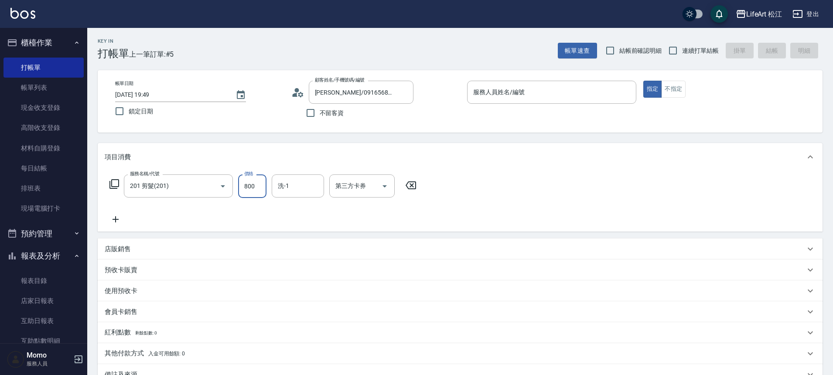
click at [248, 194] on input "800" at bounding box center [252, 186] width 28 height 24
type input "1000"
click at [496, 97] on input "服務人員姓名/編號" at bounding box center [551, 92] width 161 height 15
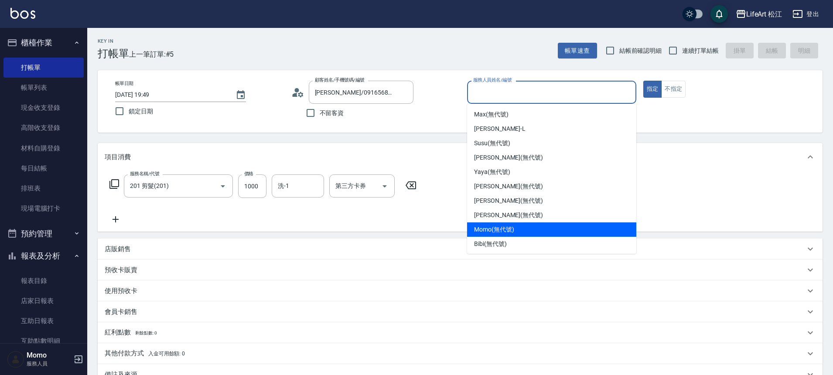
click at [485, 234] on span "Momo (無代號)" at bounding box center [494, 229] width 40 height 9
type input "Momo(無代號)"
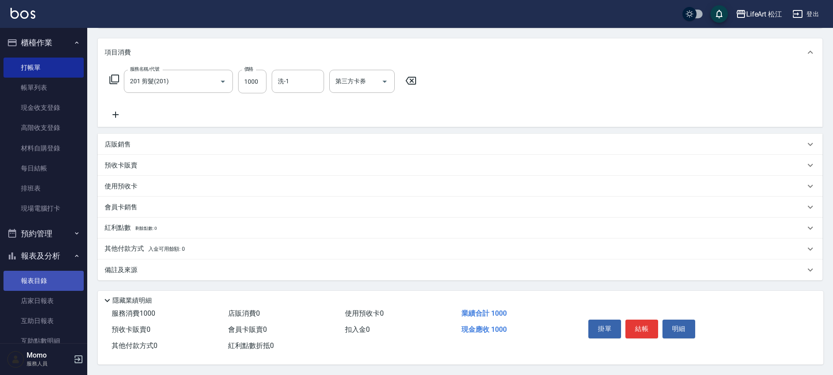
scroll to position [109, 0]
click at [198, 277] on div "Key In 打帳單 上一筆訂單:#5 帳單速查 結帳前確認明細 連續打單結帳 掛單 結帳 明細 帳單日期 [DATE] 19:49 鎖定日期 顧客姓名/手機…" at bounding box center [460, 149] width 746 height 452
click at [317, 270] on div "備註及來源" at bounding box center [455, 270] width 700 height 9
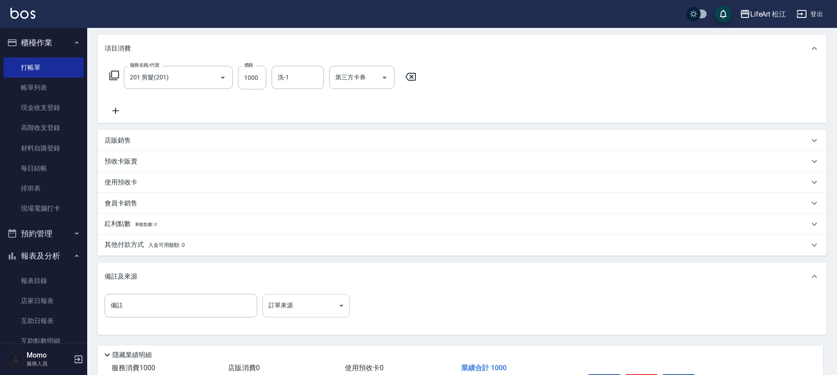
click at [331, 304] on body "LifeArt 松江 登出 櫃檯作業 打帳單 帳單列表 現金收支登錄 高階收支登錄 材料自購登錄 每日結帳 排班表 現場電腦打卡 預約管理 預約管理 單日預約…" at bounding box center [418, 160] width 837 height 538
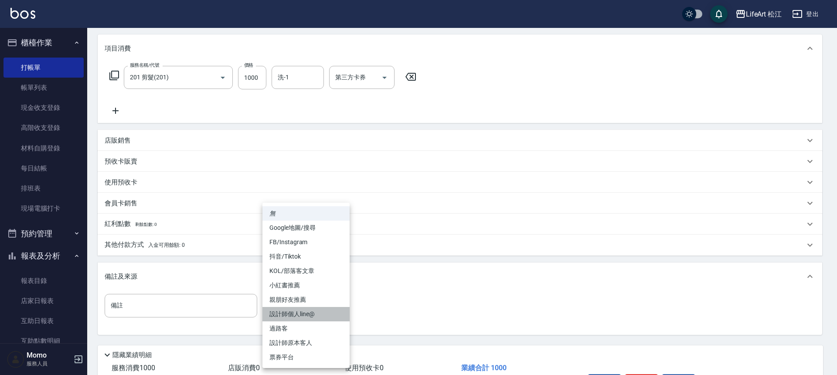
click at [323, 314] on li "設計師個人line@" at bounding box center [306, 314] width 87 height 14
type input "設計師個人line@"
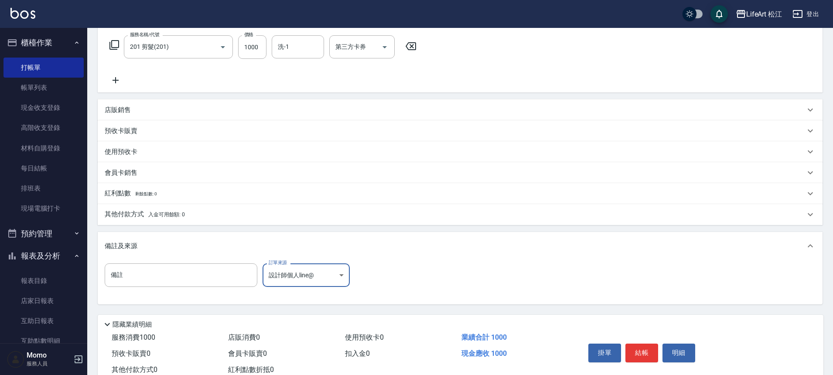
scroll to position [167, 0]
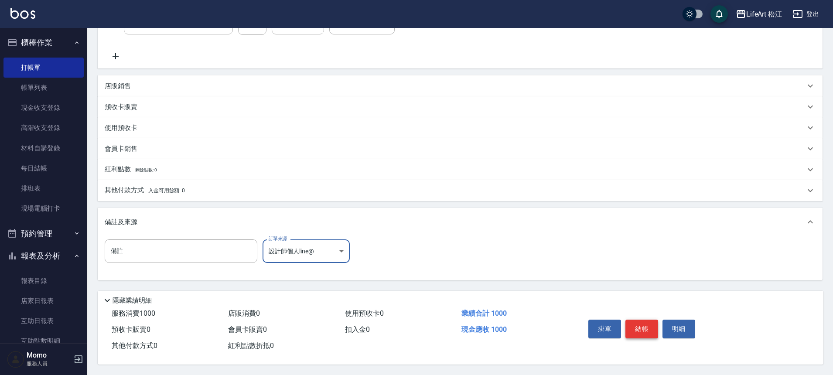
click at [651, 326] on button "結帳" at bounding box center [641, 329] width 33 height 18
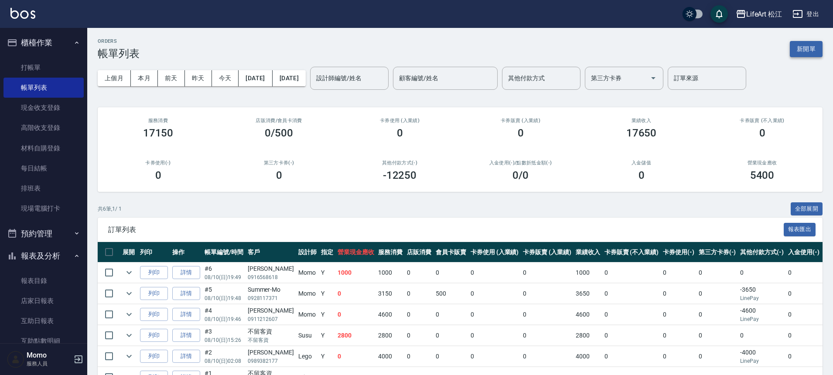
click at [816, 48] on button "新開單" at bounding box center [806, 49] width 33 height 16
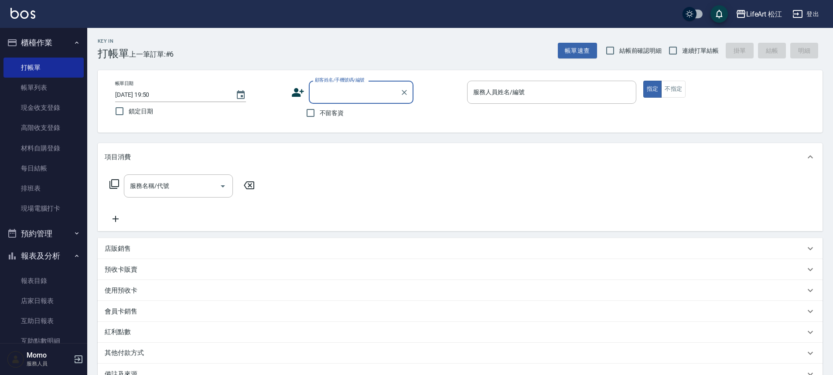
click at [366, 92] on input "顧客姓名/手機號碼/編號" at bounding box center [355, 92] width 84 height 15
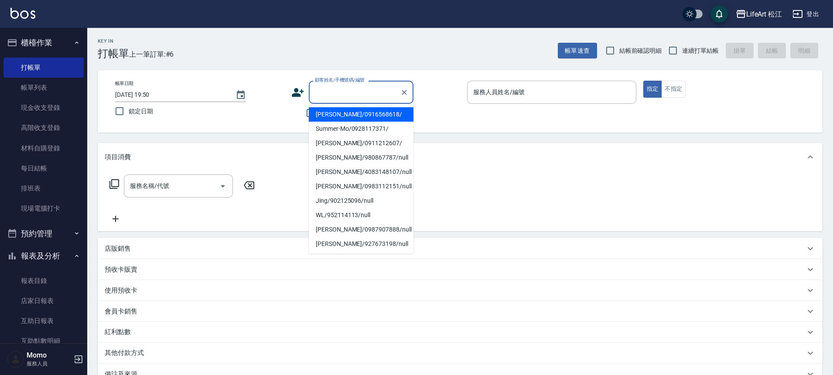
type input "c"
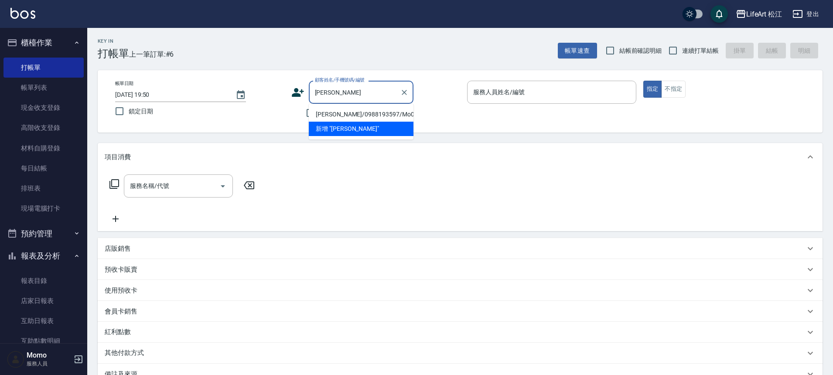
click at [358, 115] on li "[PERSON_NAME]/0988193597/Mo054*" at bounding box center [361, 114] width 105 height 14
type input "[PERSON_NAME]/0988193597/Mo054*"
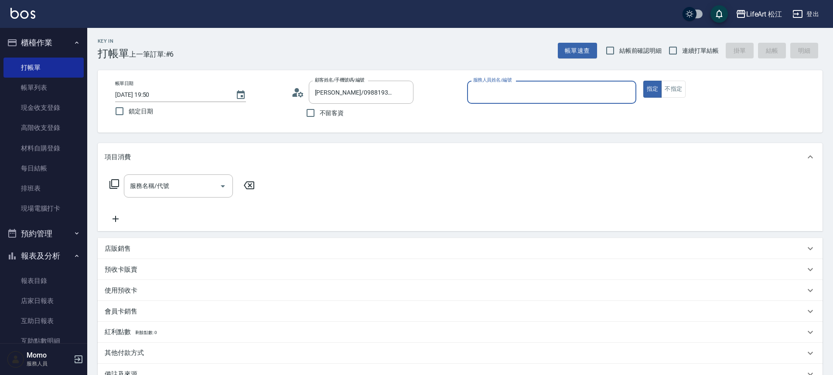
type input "Momo(無代號)"
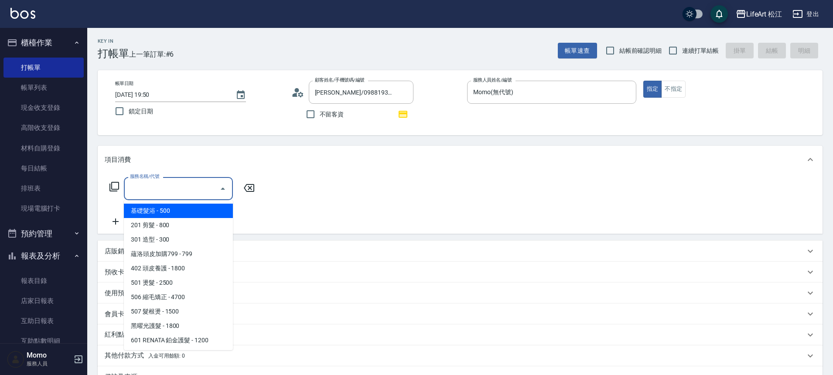
click at [169, 188] on input "服務名稱/代號" at bounding box center [172, 188] width 88 height 15
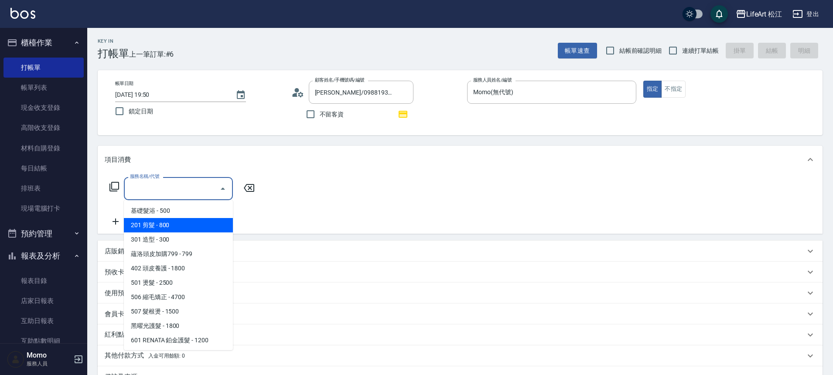
click at [175, 226] on span "201 剪髮 - 800" at bounding box center [178, 225] width 109 height 14
type input "201 剪髮(201)"
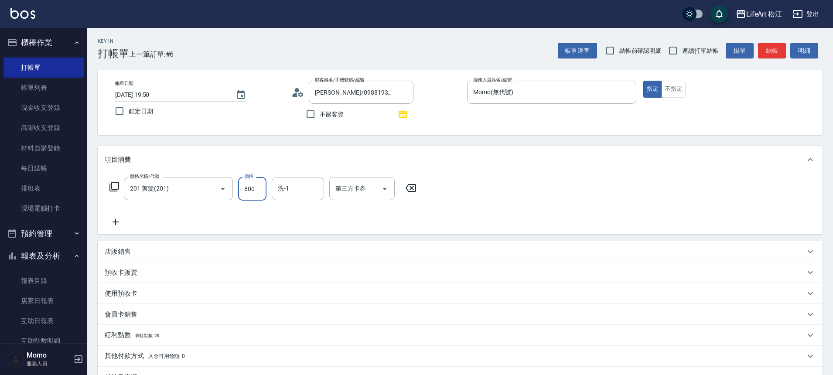
click at [259, 189] on input "800" at bounding box center [252, 189] width 28 height 24
type input "1000"
click at [116, 219] on icon at bounding box center [116, 222] width 22 height 10
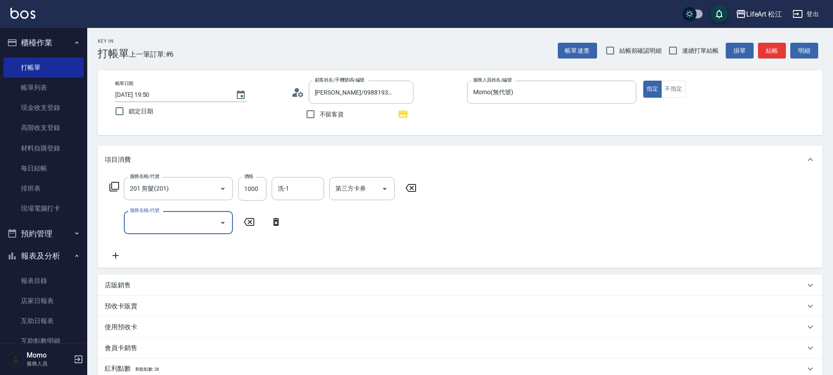
click at [167, 220] on input "服務名稱/代號" at bounding box center [172, 222] width 88 height 15
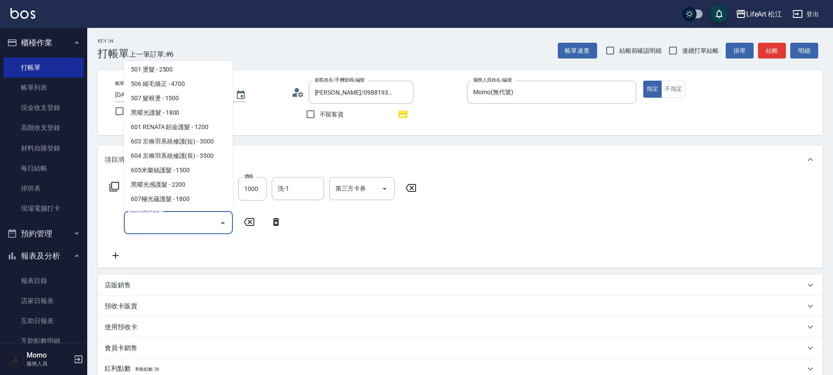
scroll to position [116, 0]
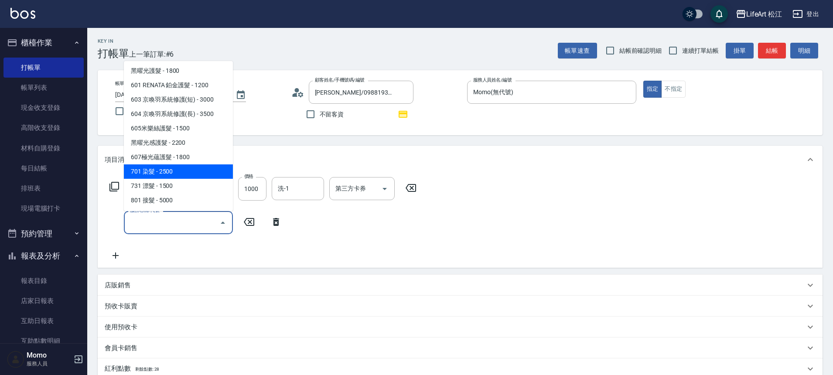
click at [184, 172] on span "701 染髮 - 2500" at bounding box center [178, 171] width 109 height 14
type input "701 染髮(701)"
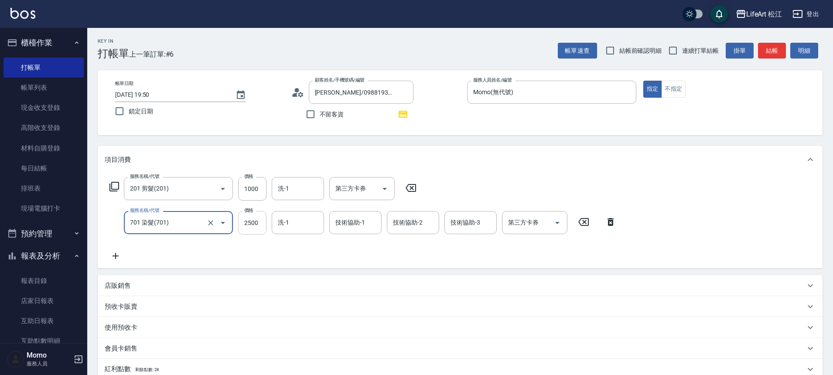
click at [253, 223] on input "2500" at bounding box center [252, 223] width 28 height 24
type input "2000"
click at [201, 258] on div "服務名稱/代號 201 剪髮(201) 服務名稱/代號 價格 1000 價格 洗-1 洗-1 第三方卡券 第三方卡券 服務名稱/代號 701 染髮(701) …" at bounding box center [363, 219] width 517 height 84
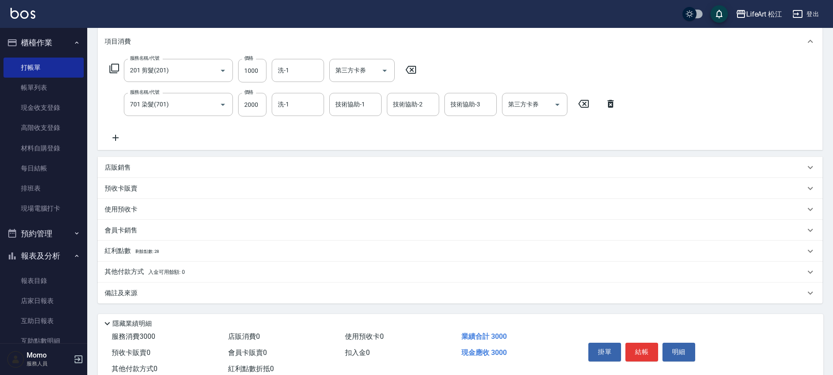
scroll to position [145, 0]
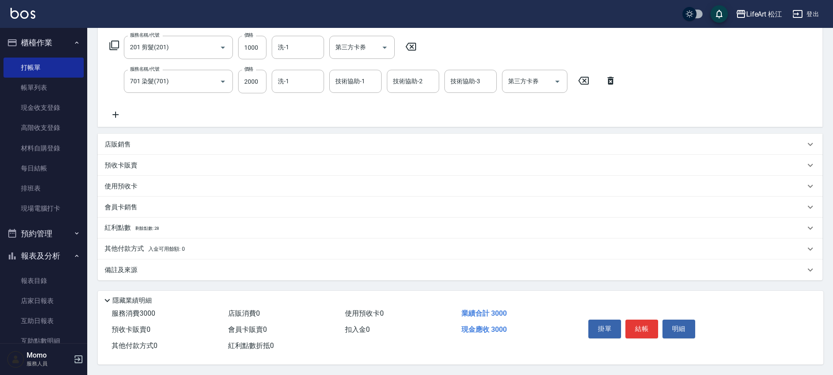
click at [197, 232] on div "紅利點數 剩餘點數: 28" at bounding box center [460, 228] width 725 height 21
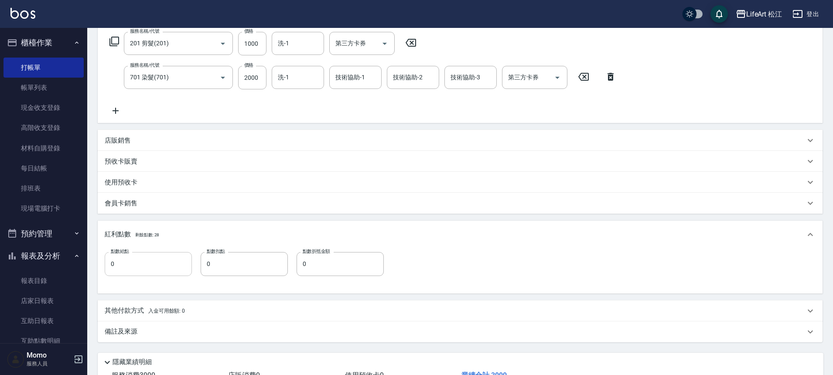
click at [149, 266] on input "0" at bounding box center [148, 264] width 87 height 24
type input "5"
click at [185, 336] on div "備註及來源" at bounding box center [455, 331] width 700 height 9
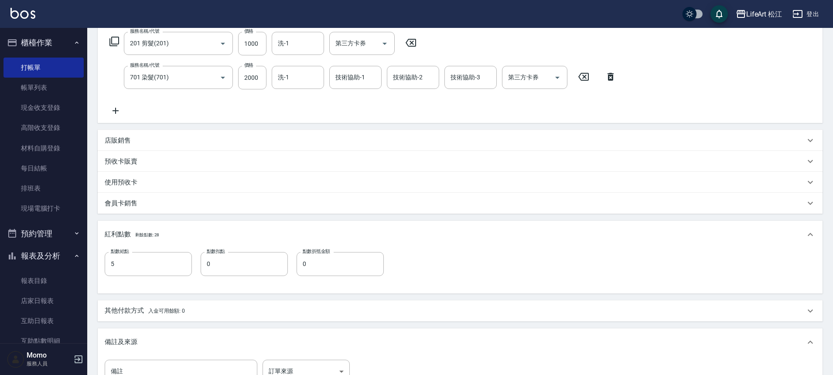
click at [233, 316] on div "其他付款方式 入金可用餘額: 0" at bounding box center [460, 310] width 725 height 21
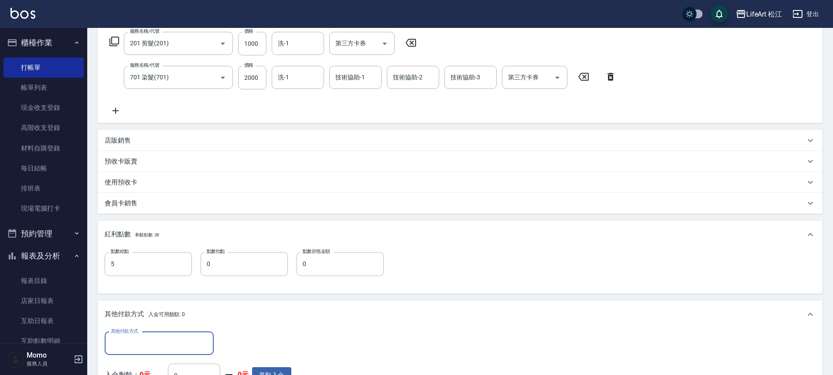
scroll to position [0, 0]
click at [195, 341] on input "其他付款方式" at bounding box center [159, 343] width 101 height 15
click at [140, 319] on span "LinePay" at bounding box center [159, 321] width 109 height 14
type input "LinePay"
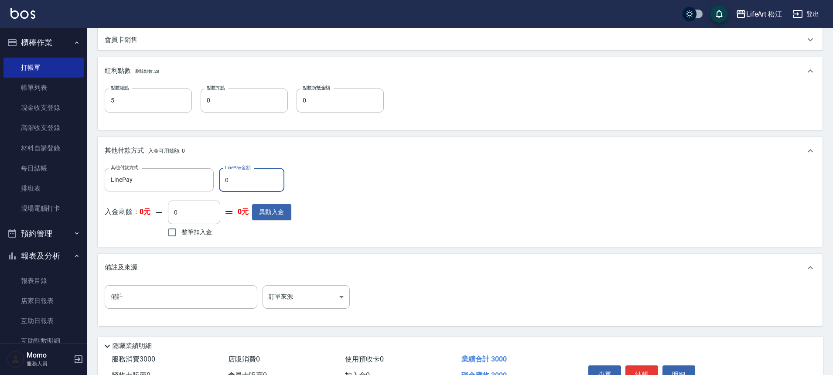
scroll to position [336, 0]
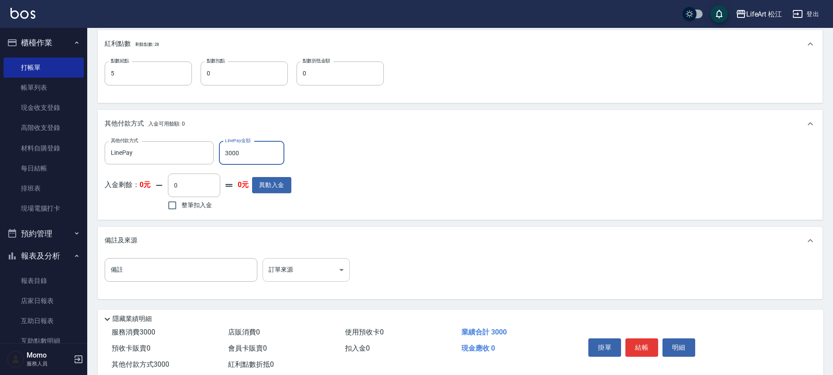
type input "3000"
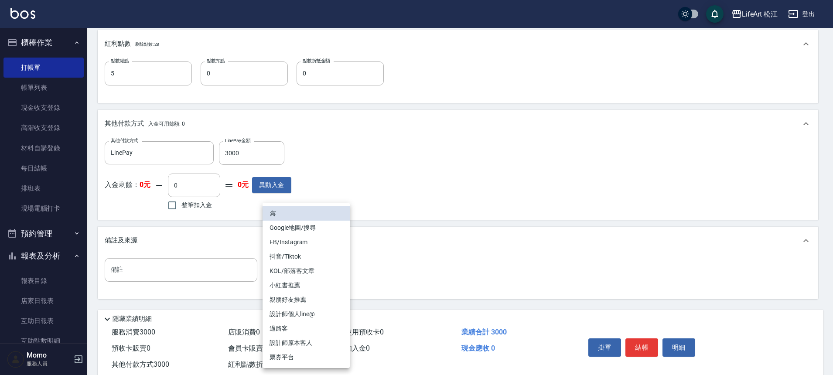
click at [323, 266] on body "LifeArt 松江 登出 櫃檯作業 打帳單 帳單列表 現金收支登錄 高階收支登錄 材料自購登錄 每日結帳 排班表 現場電腦打卡 預約管理 預約管理 單日預約…" at bounding box center [416, 29] width 833 height 730
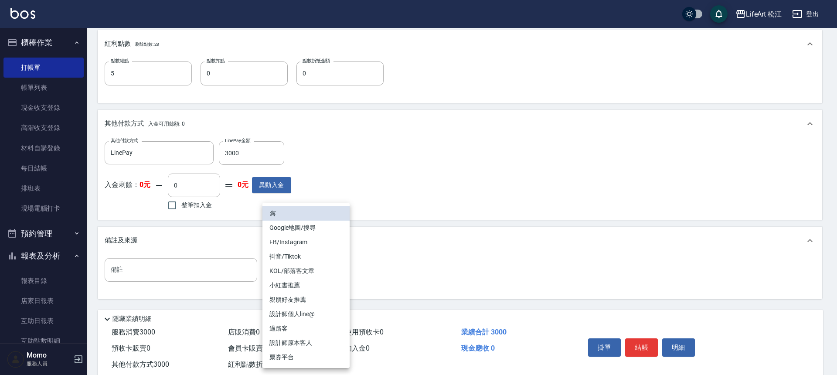
click at [306, 317] on li "設計師個人line@" at bounding box center [306, 314] width 87 height 14
type input "設計師個人line@"
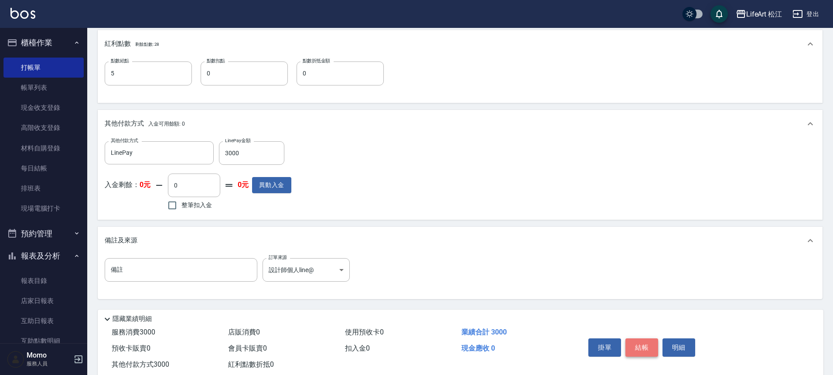
click at [640, 343] on button "結帳" at bounding box center [641, 347] width 33 height 18
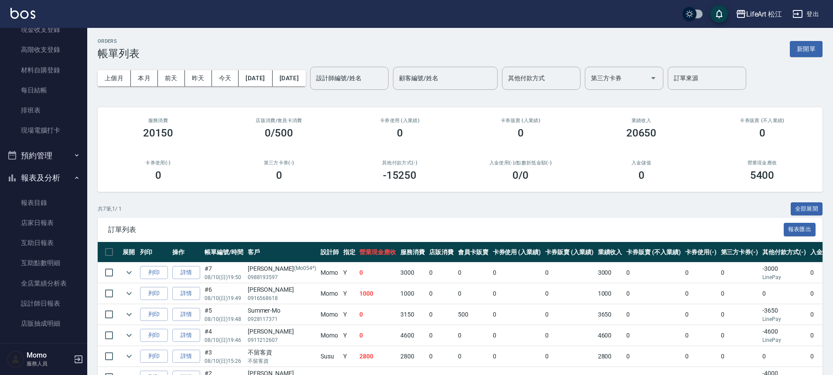
scroll to position [174, 0]
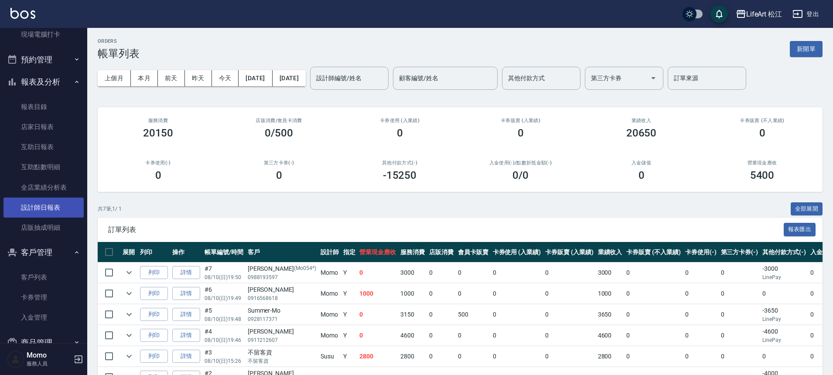
click at [35, 201] on link "設計師日報表" at bounding box center [43, 208] width 80 height 20
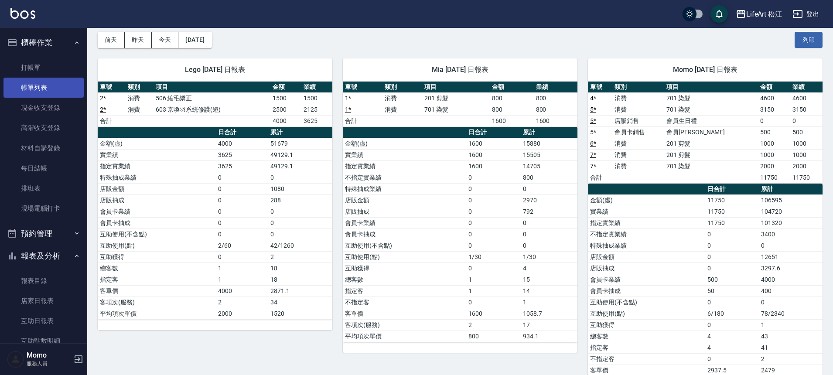
click at [34, 82] on link "帳單列表" at bounding box center [43, 88] width 80 height 20
